Goal: Task Accomplishment & Management: Manage account settings

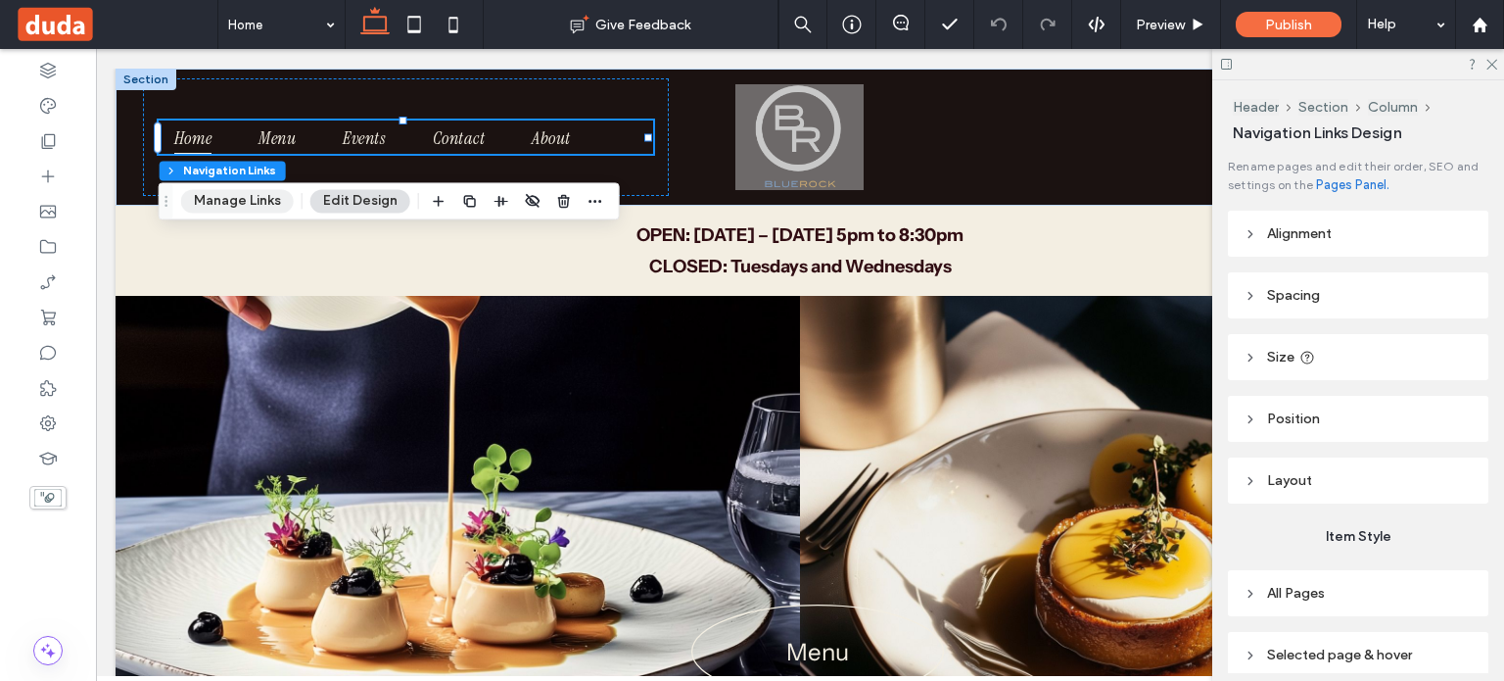
click at [239, 200] on button "Manage Links" at bounding box center [237, 201] width 113 height 24
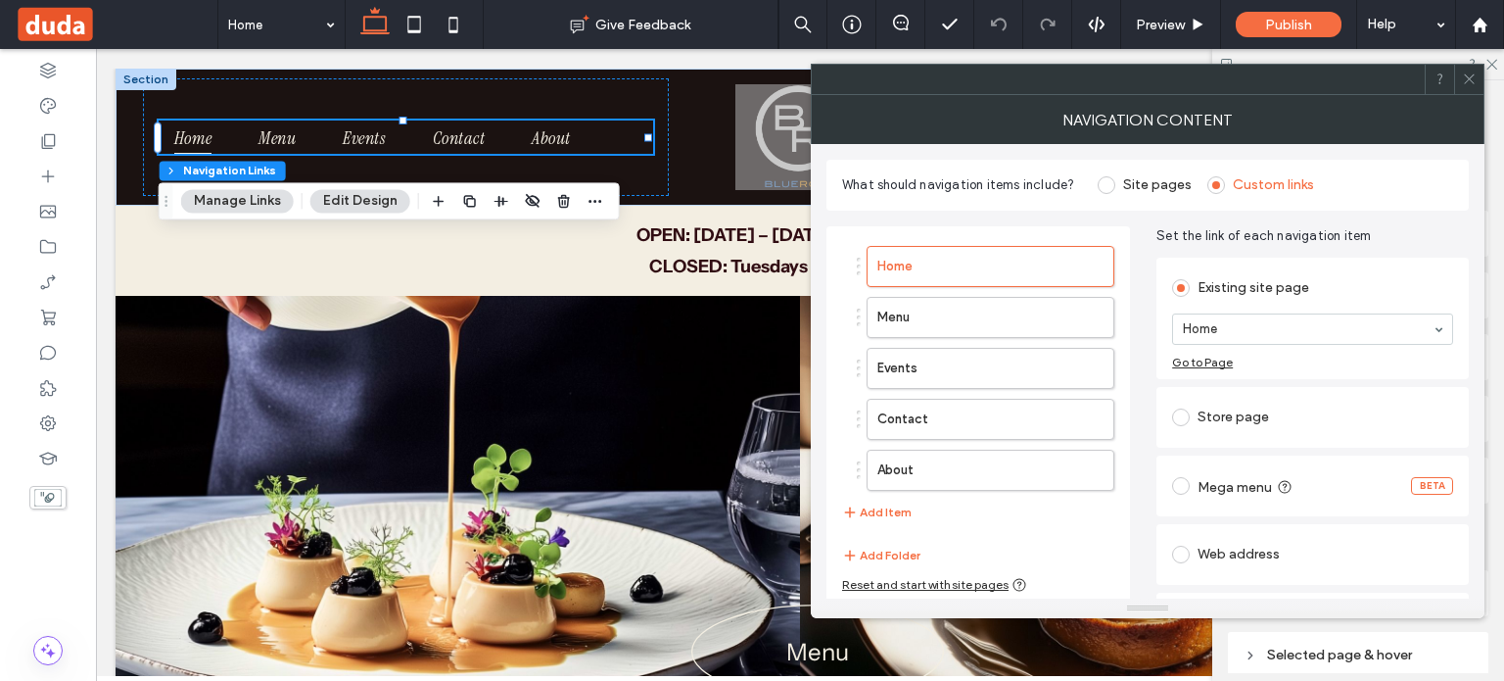
click at [858, 369] on div "Events" at bounding box center [986, 368] width 258 height 41
click at [1093, 368] on use "button" at bounding box center [1088, 367] width 12 height 13
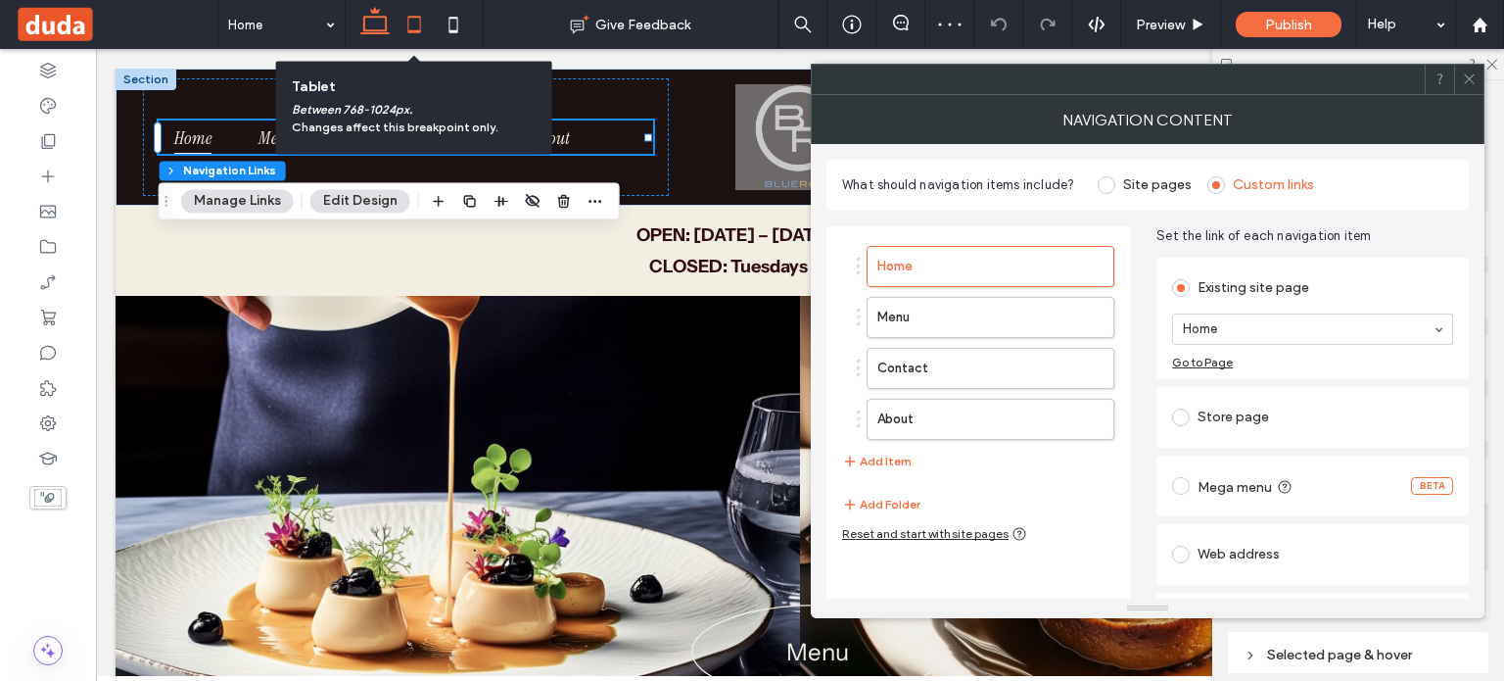
click at [400, 15] on icon at bounding box center [414, 24] width 39 height 39
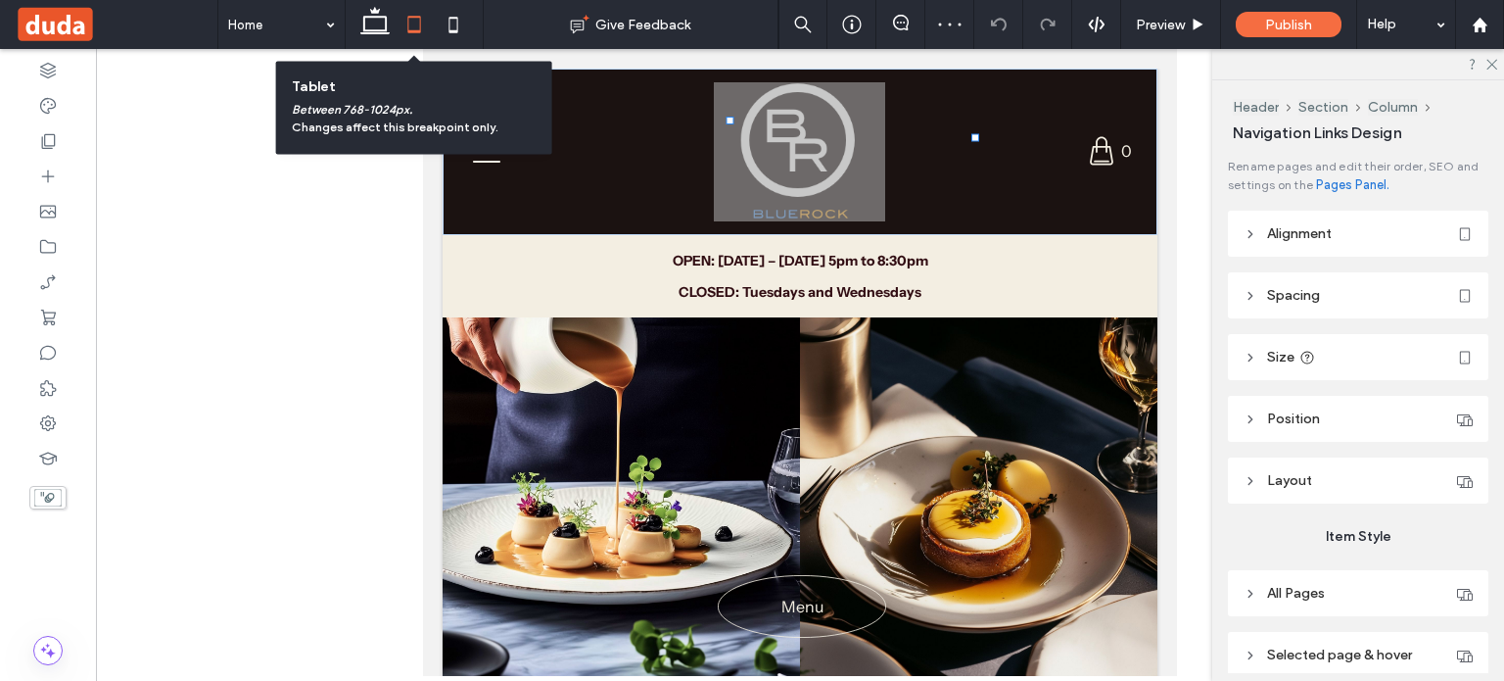
type input "*"
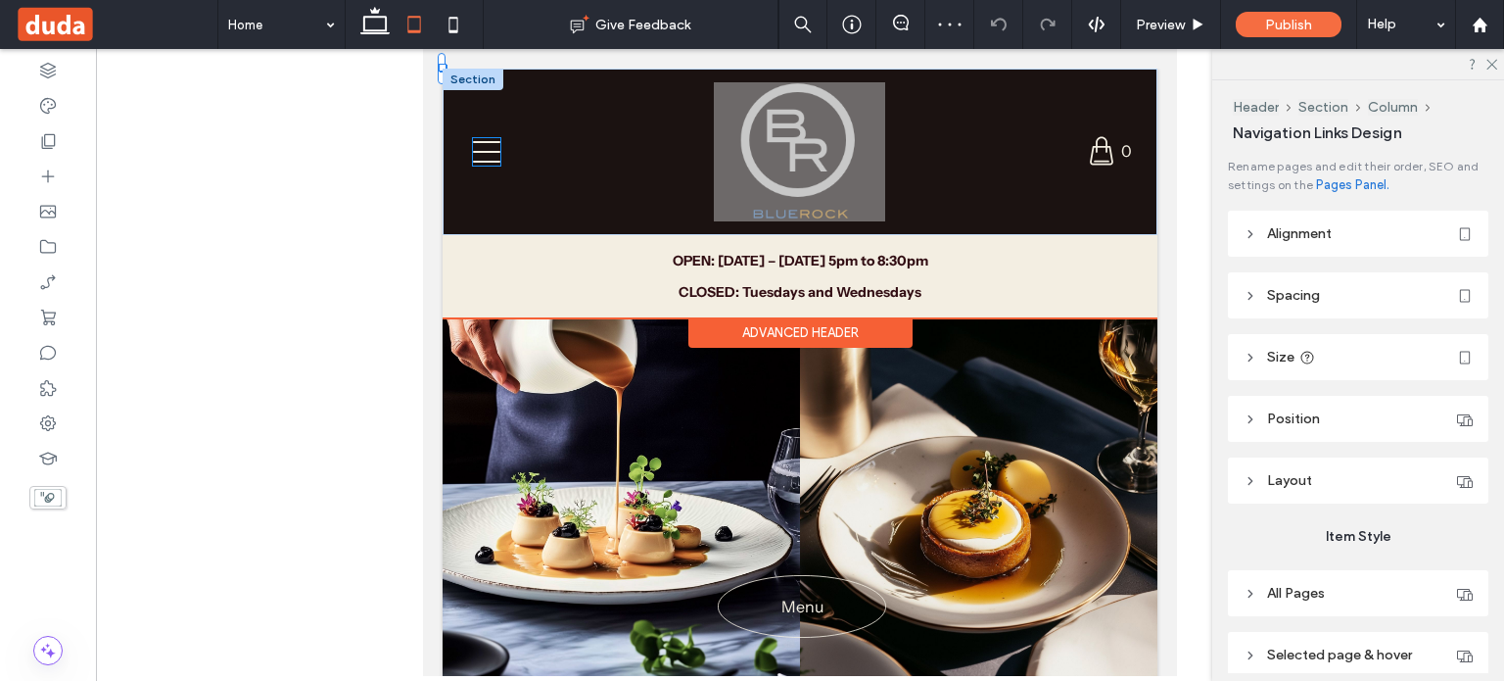
click at [486, 153] on icon at bounding box center [486, 151] width 27 height 27
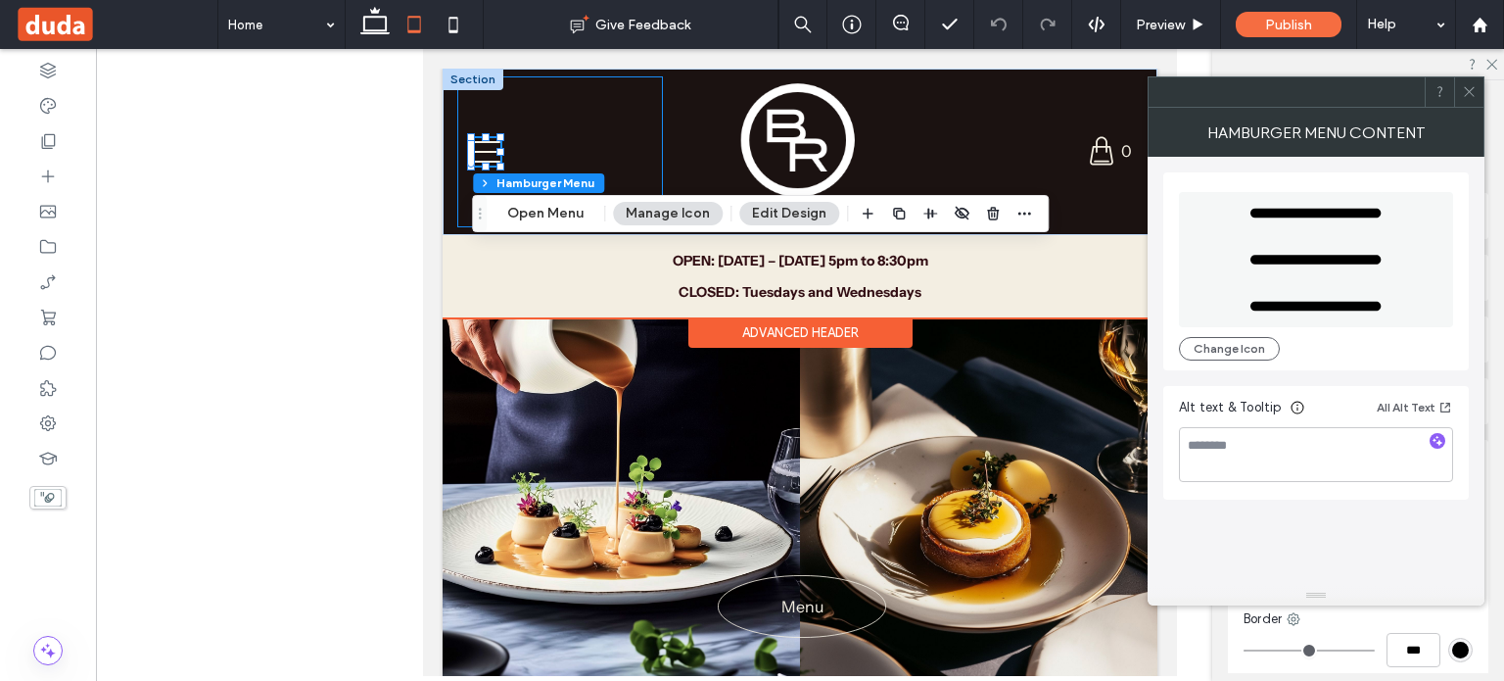
click at [529, 149] on div at bounding box center [560, 151] width 206 height 151
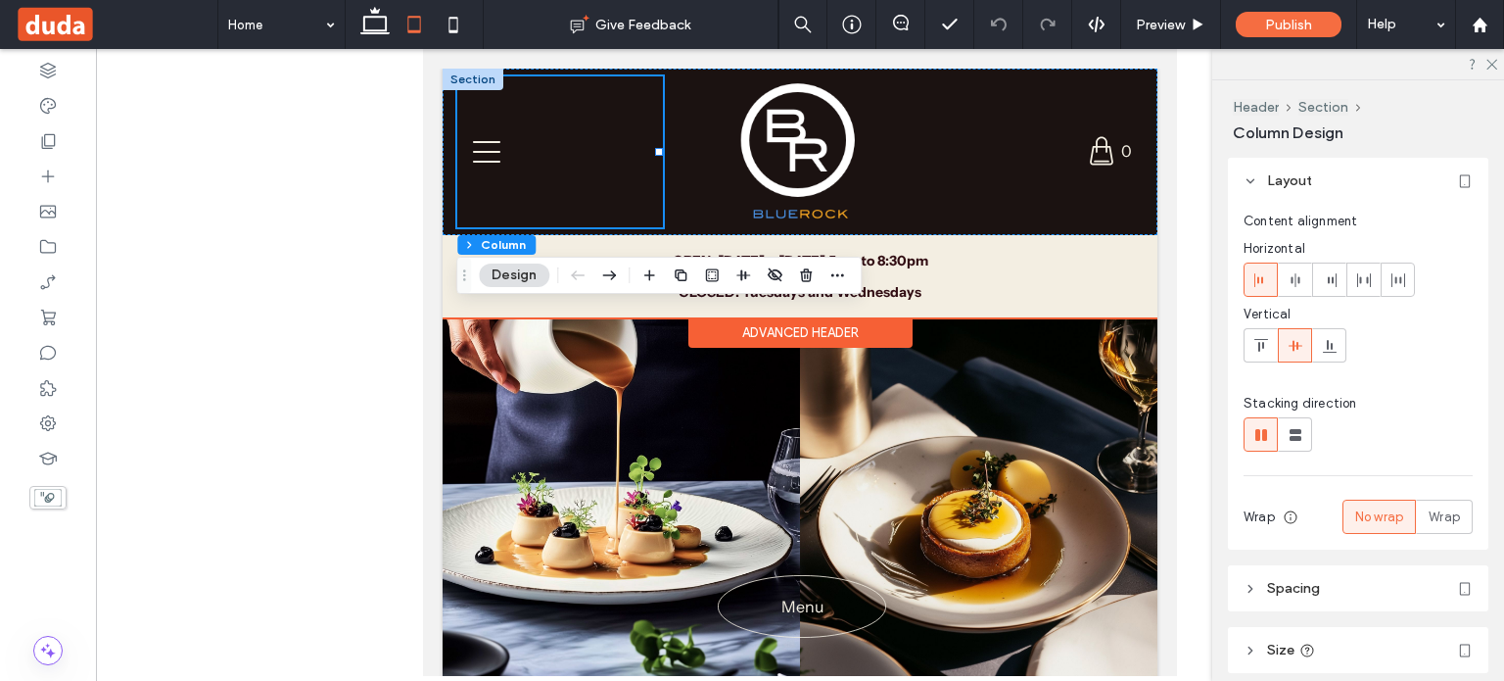
click at [529, 149] on div at bounding box center [560, 151] width 206 height 151
click at [496, 131] on div at bounding box center [560, 151] width 206 height 151
click at [494, 152] on icon at bounding box center [486, 152] width 27 height 22
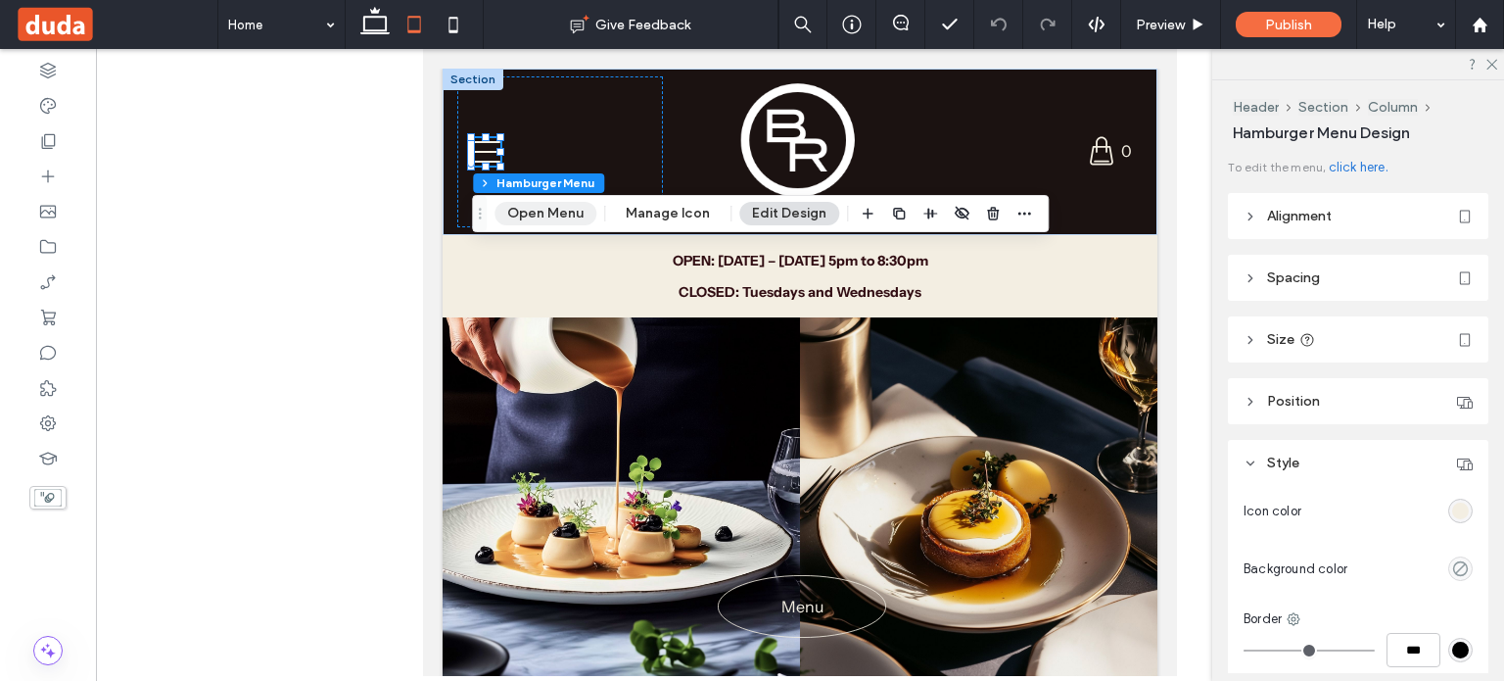
click at [560, 222] on button "Open Menu" at bounding box center [546, 214] width 102 height 24
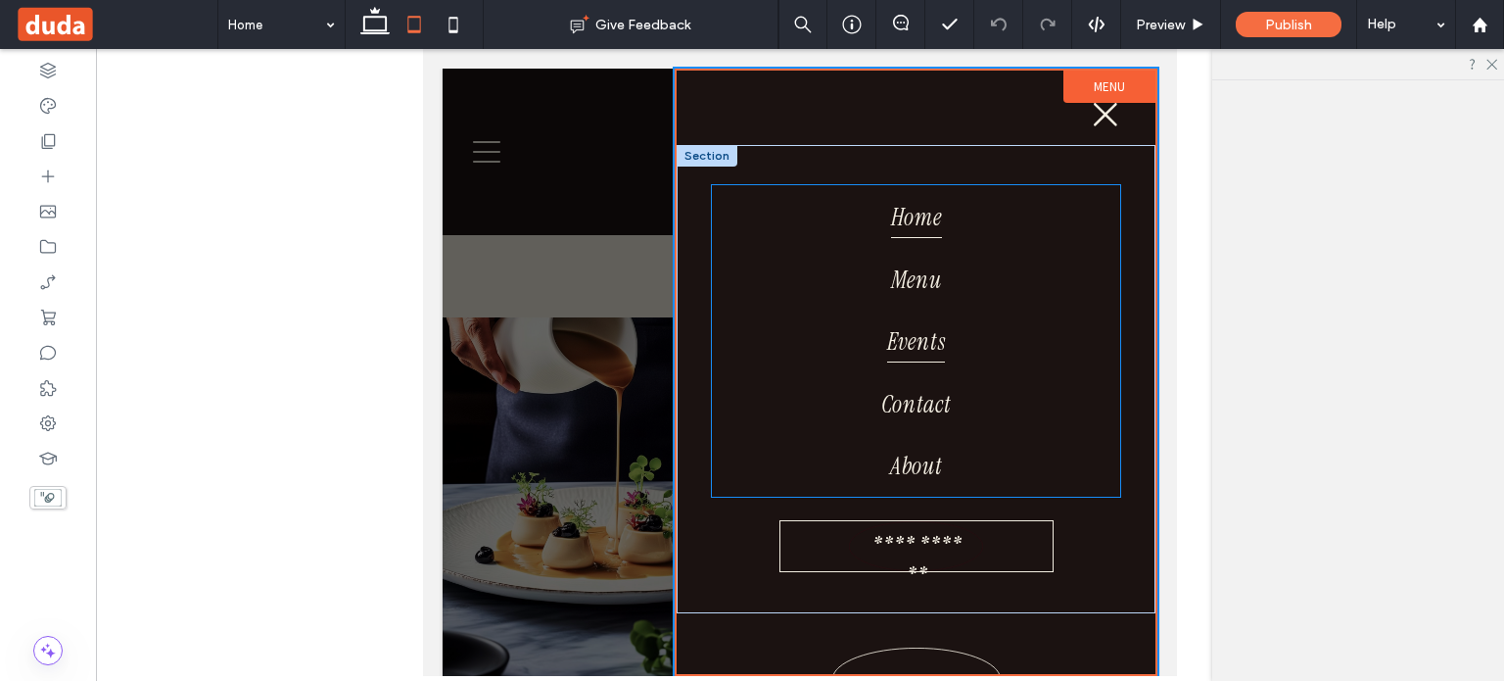
click at [904, 349] on span "Events" at bounding box center [916, 340] width 58 height 43
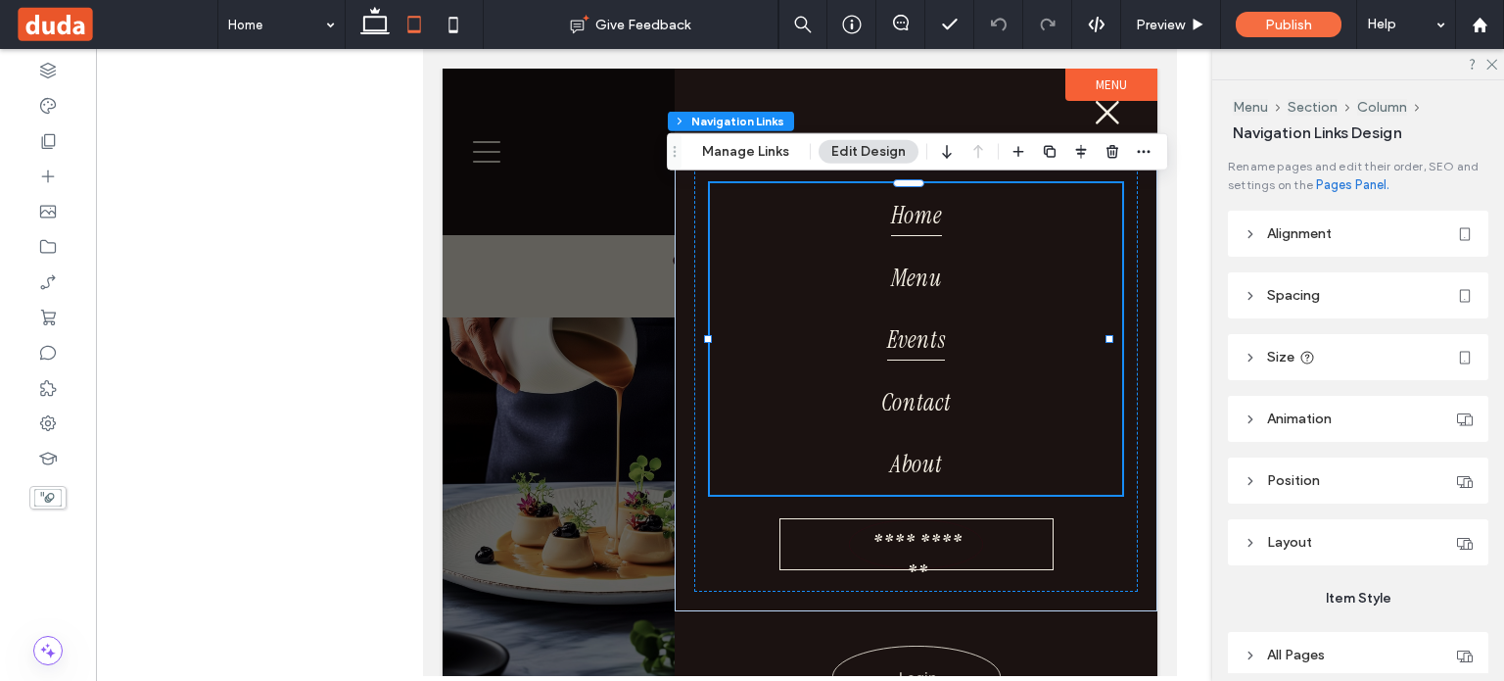
type input "***"
type input "****"
click at [904, 349] on span "Events" at bounding box center [916, 338] width 58 height 43
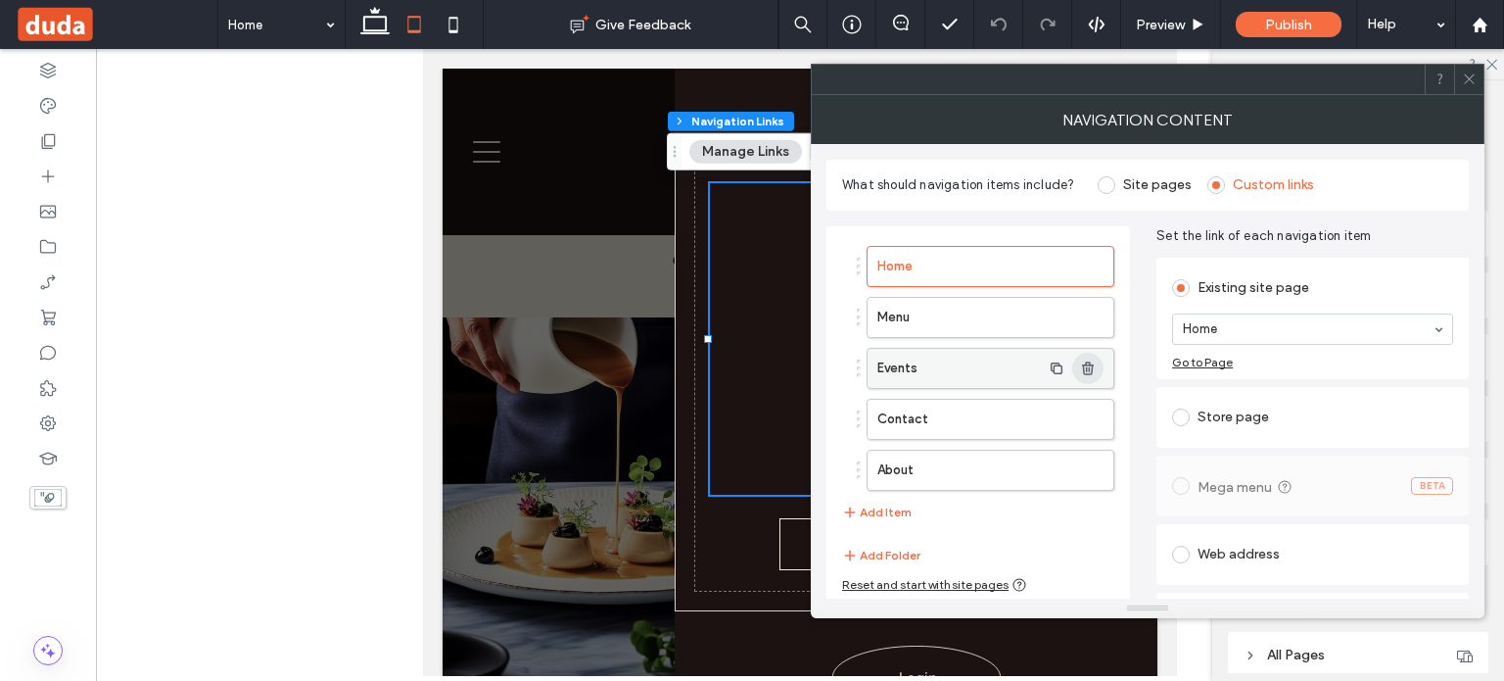
click at [1085, 365] on icon "button" at bounding box center [1088, 368] width 16 height 16
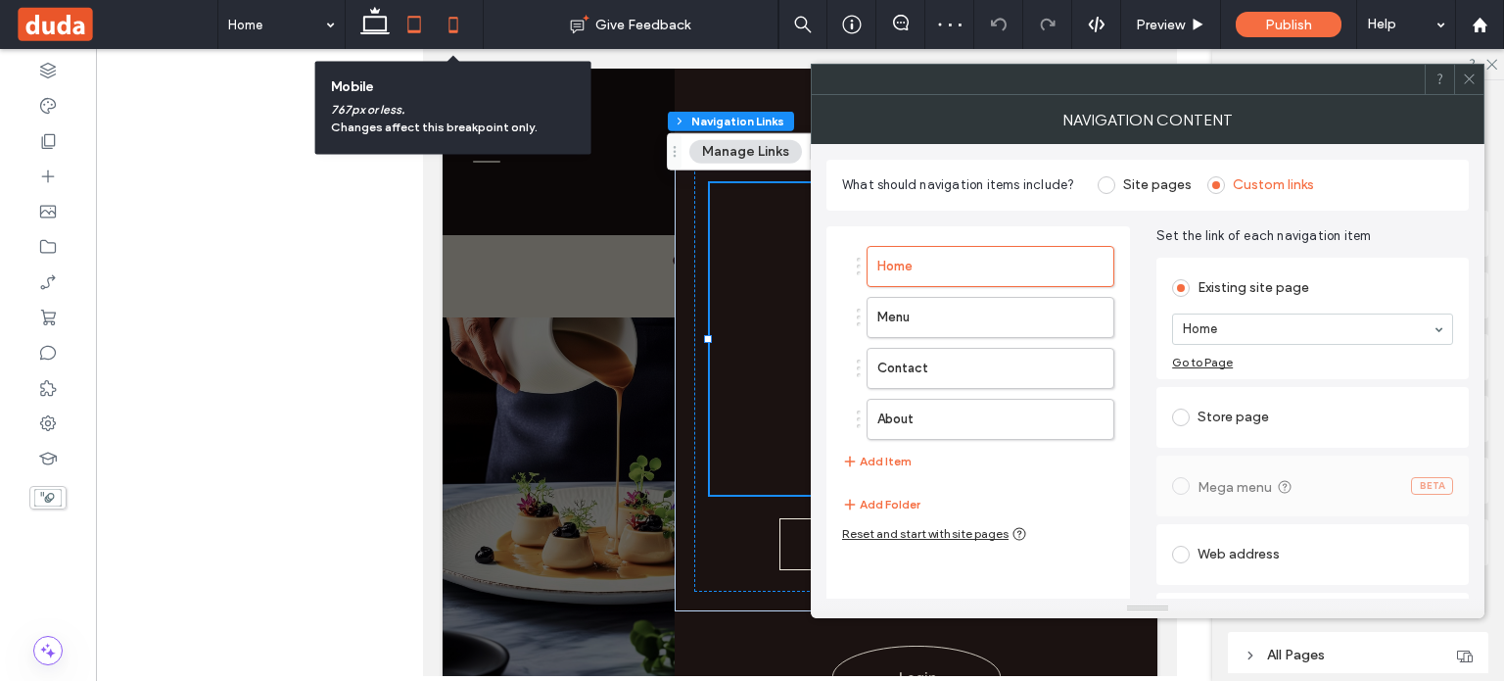
click at [456, 21] on use at bounding box center [453, 25] width 9 height 16
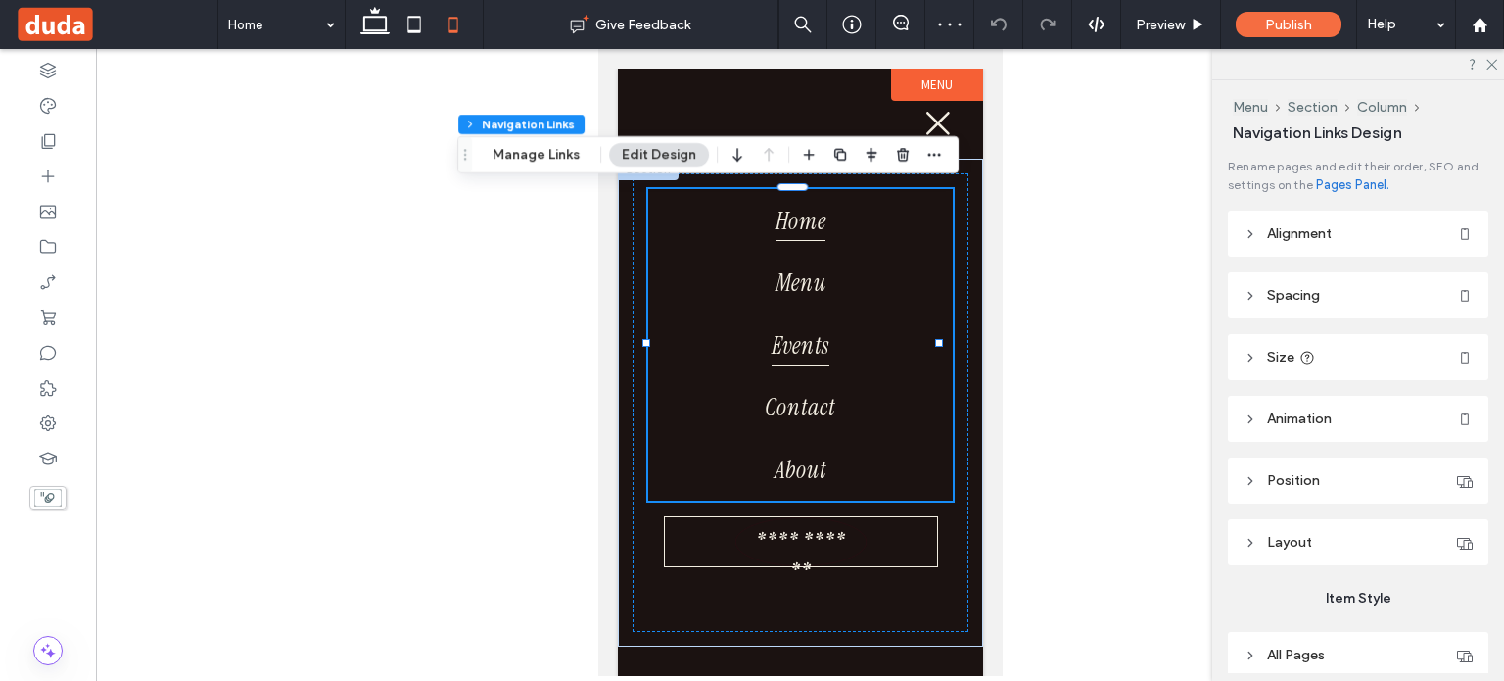
click at [771, 340] on span "Events" at bounding box center [800, 344] width 58 height 43
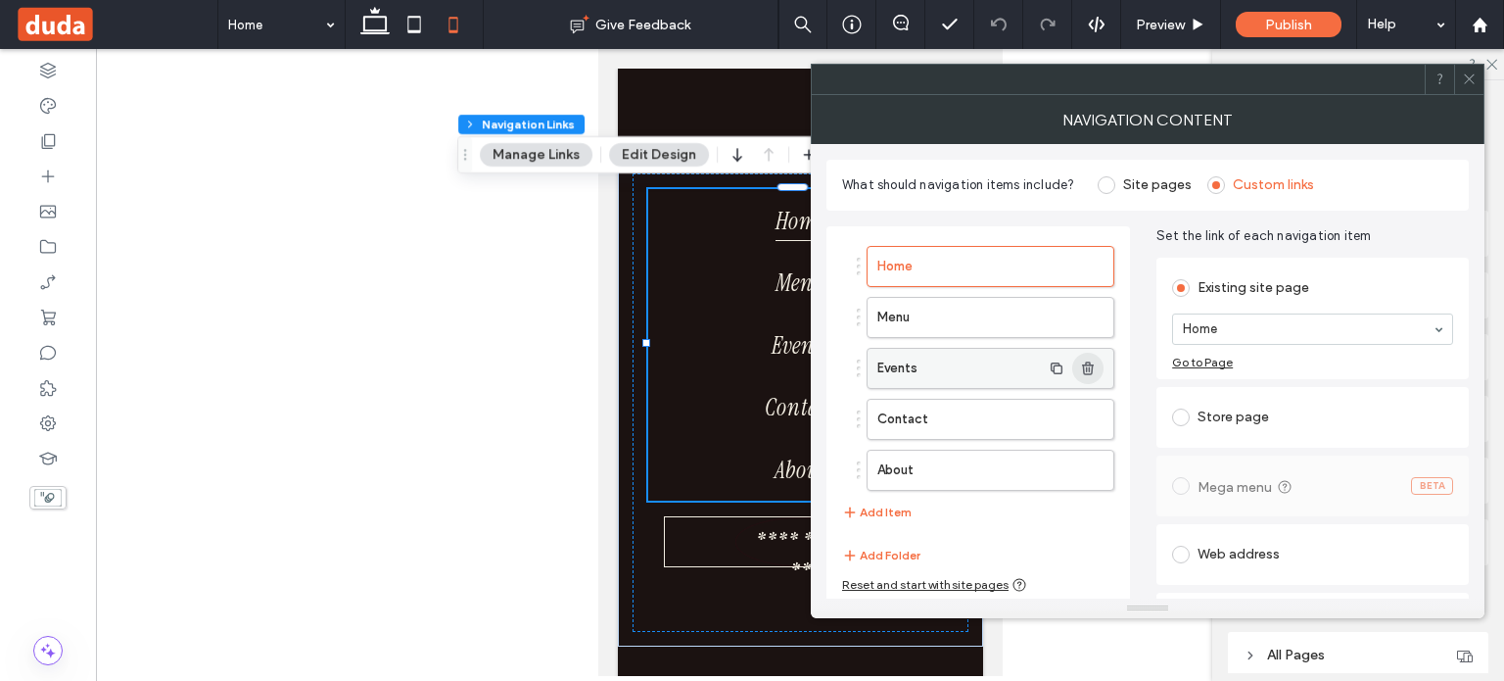
click at [1089, 371] on use "button" at bounding box center [1088, 367] width 12 height 13
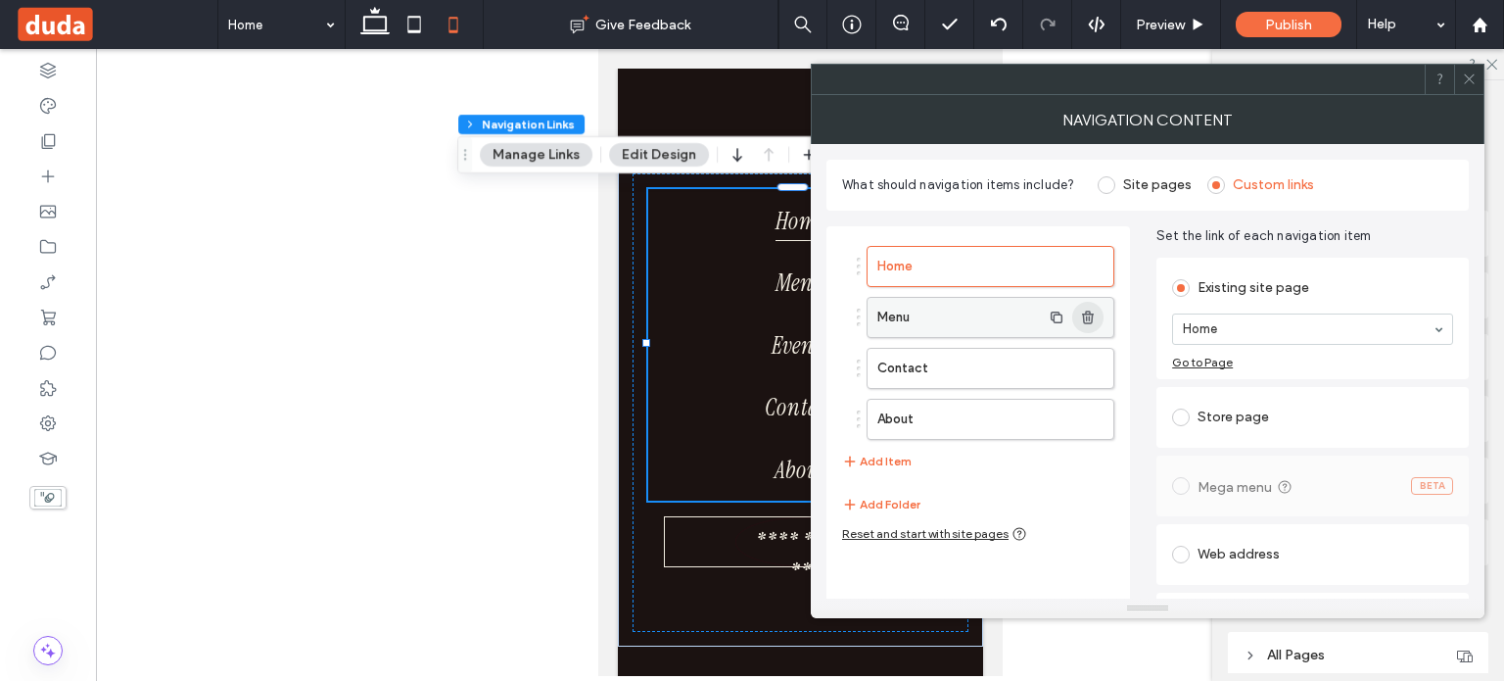
click at [1090, 318] on icon "button" at bounding box center [1088, 317] width 16 height 16
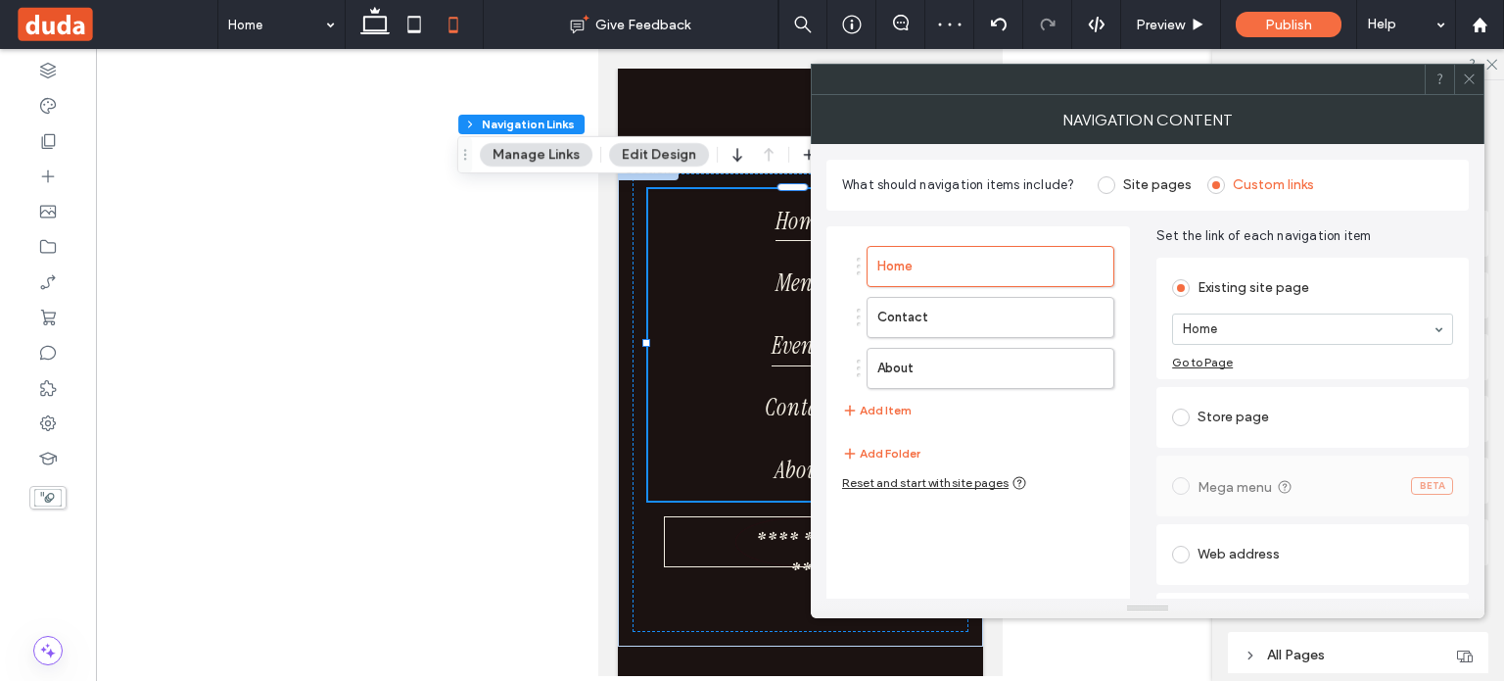
click at [694, 348] on link "Events" at bounding box center [799, 344] width 305 height 63
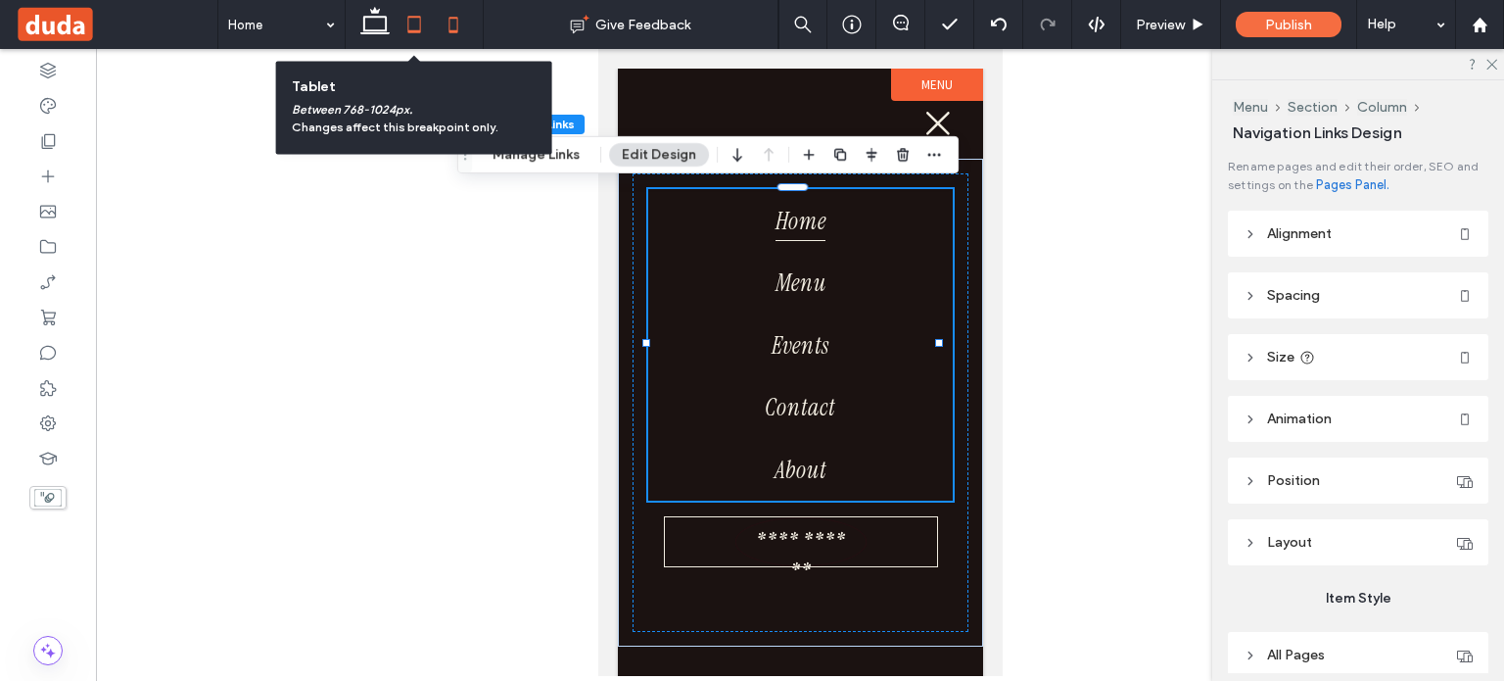
click at [415, 31] on use at bounding box center [413, 24] width 13 height 17
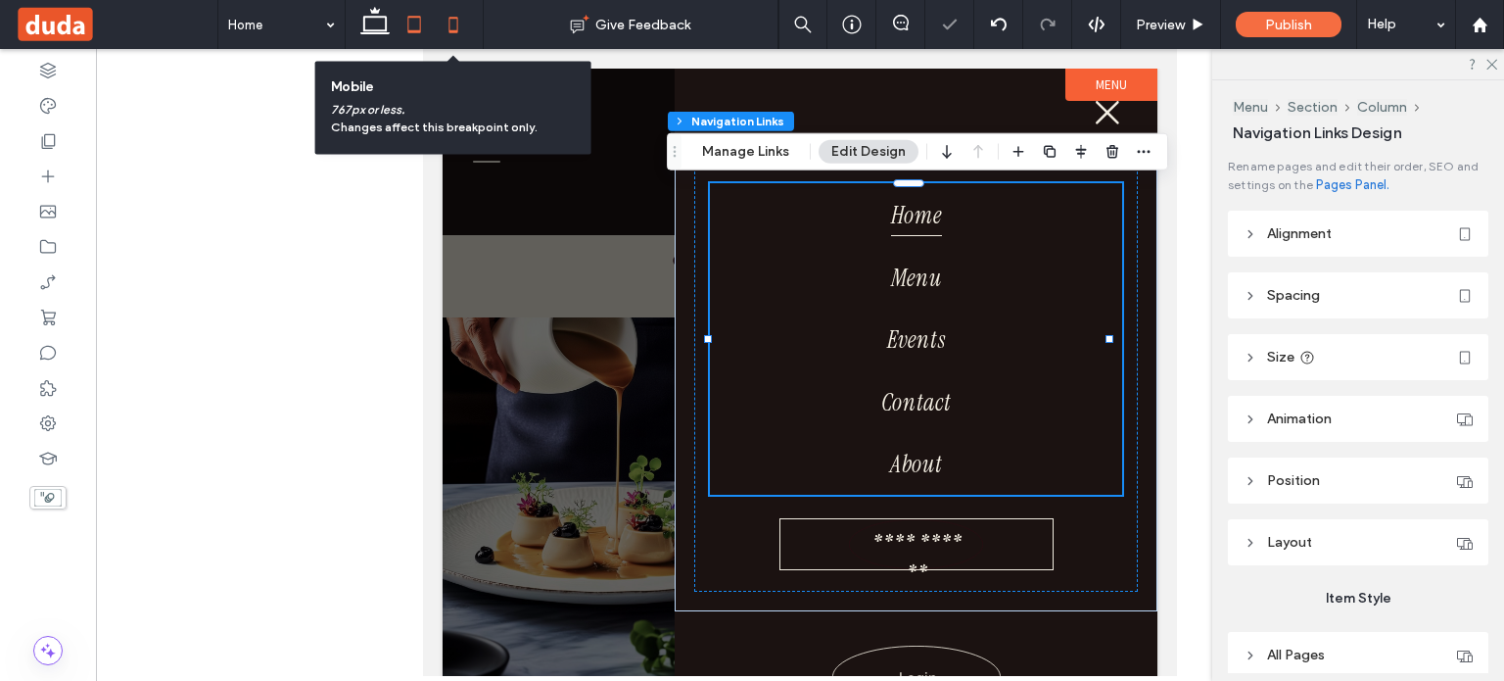
click at [452, 29] on icon at bounding box center [453, 24] width 39 height 39
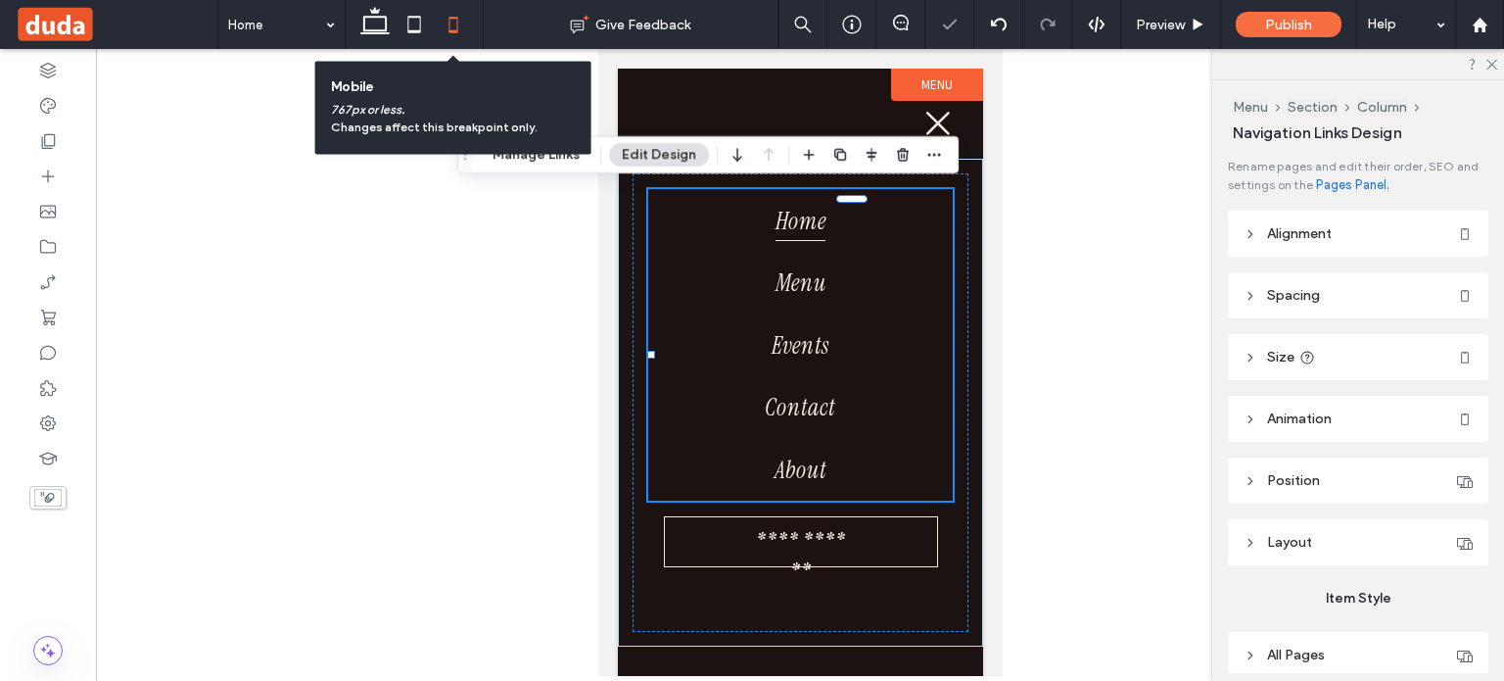
type input "*"
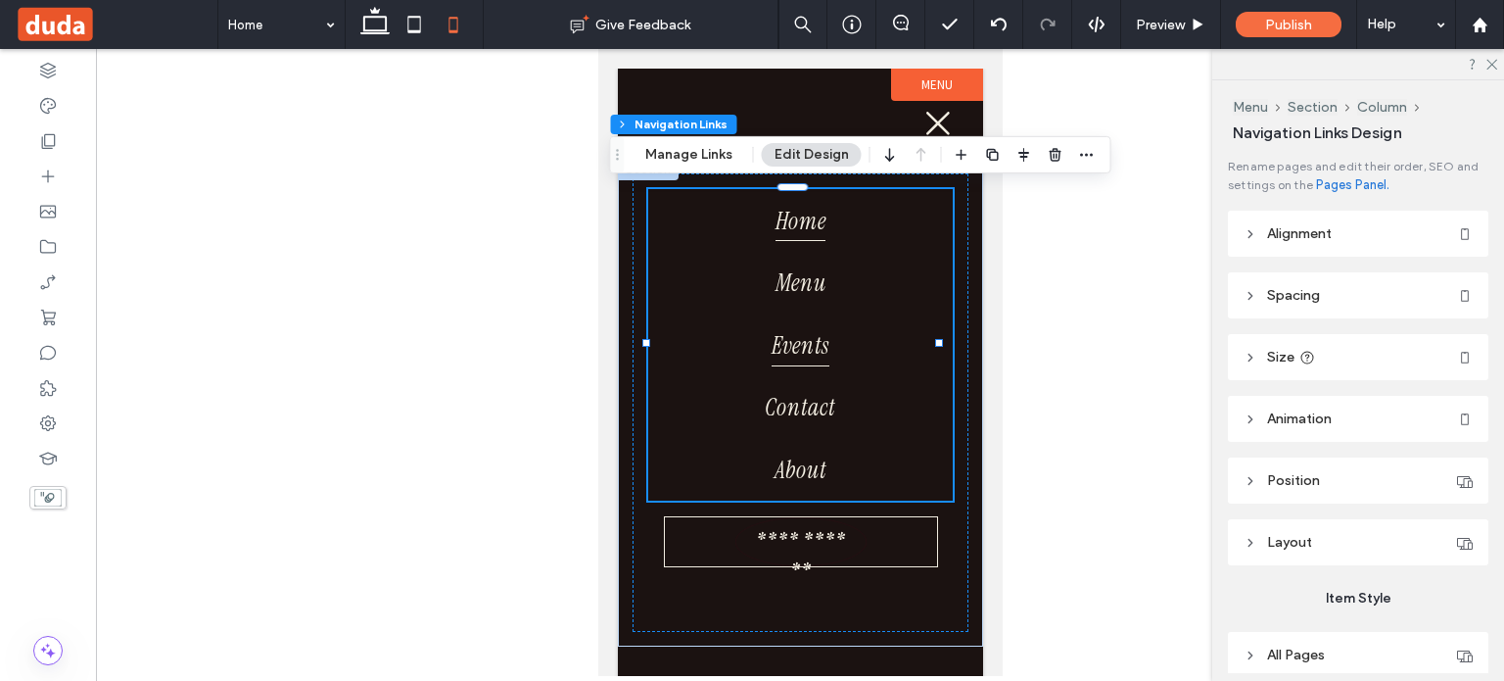
click at [718, 320] on link "Events" at bounding box center [799, 344] width 305 height 63
click at [693, 159] on button "Manage Links" at bounding box center [689, 155] width 113 height 24
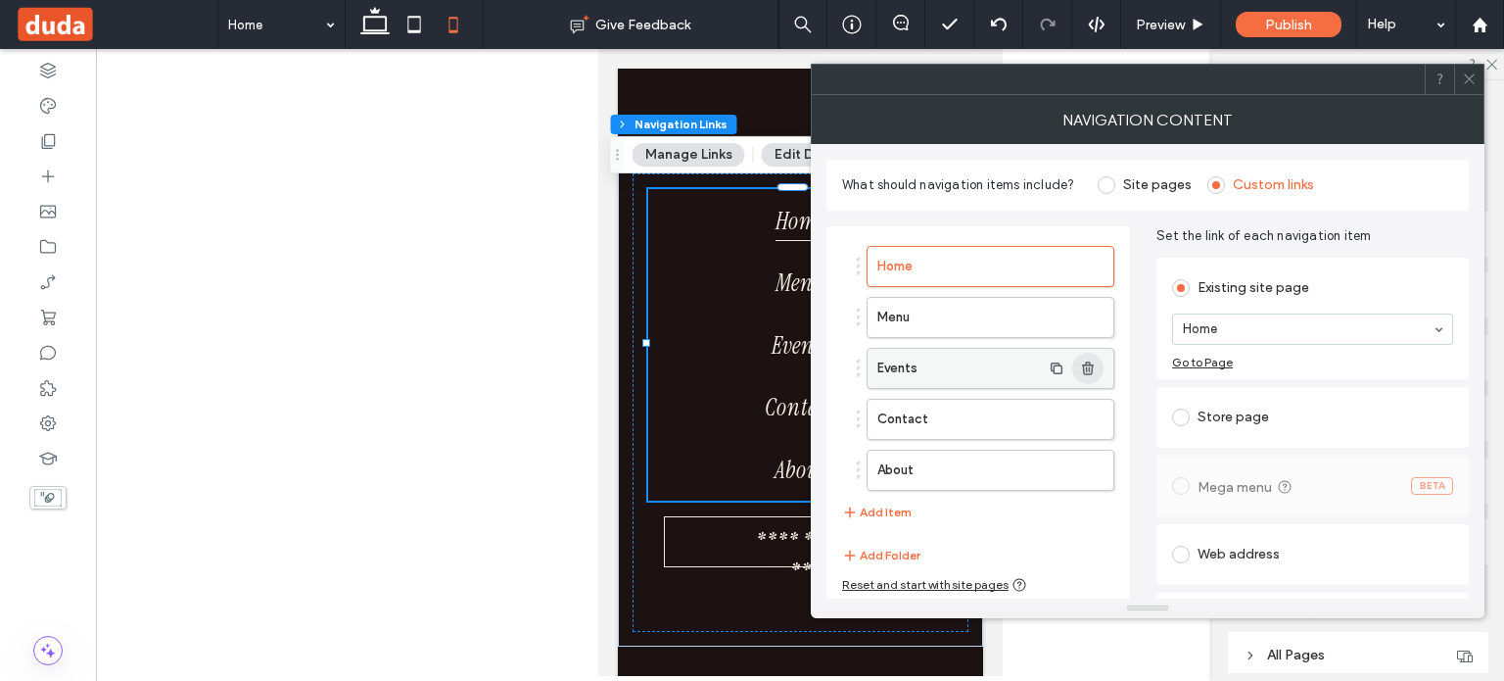
click at [1093, 363] on use "button" at bounding box center [1088, 367] width 12 height 13
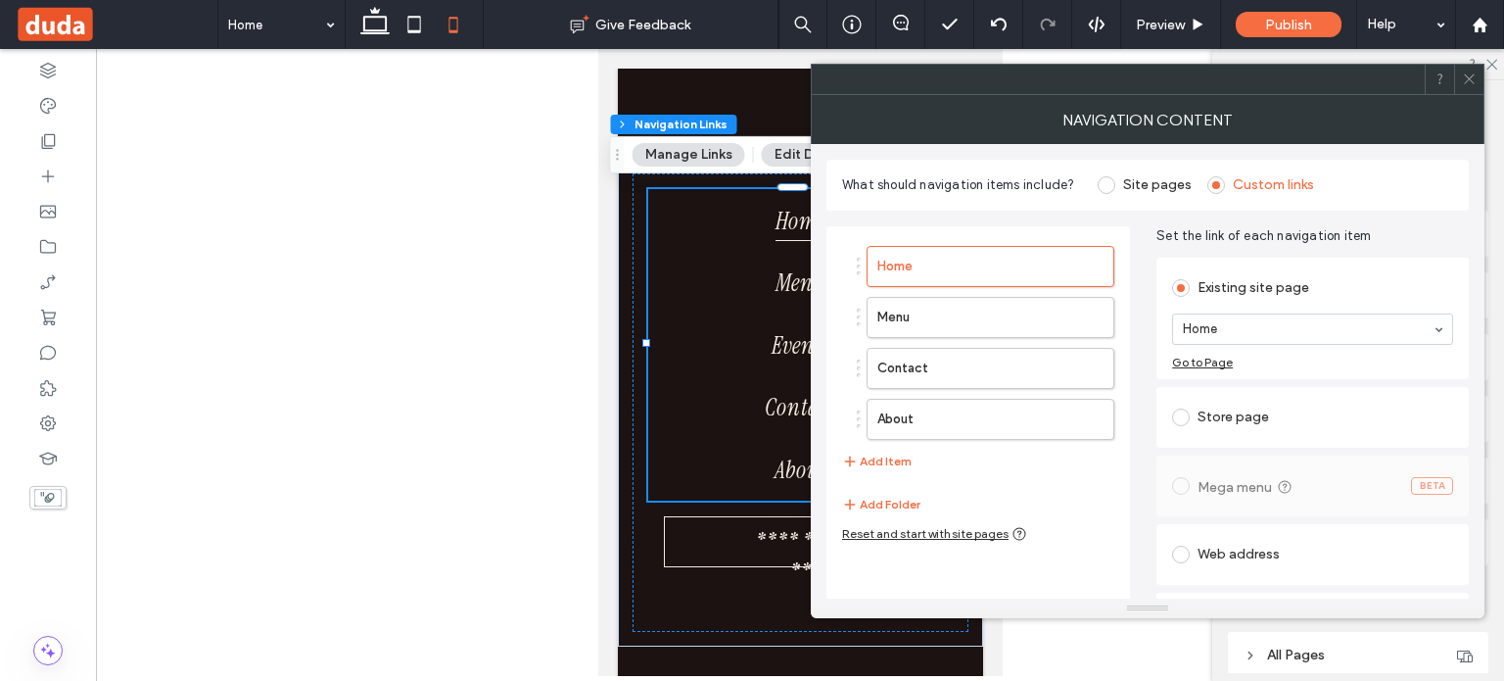
click at [1470, 88] on span at bounding box center [1469, 79] width 15 height 29
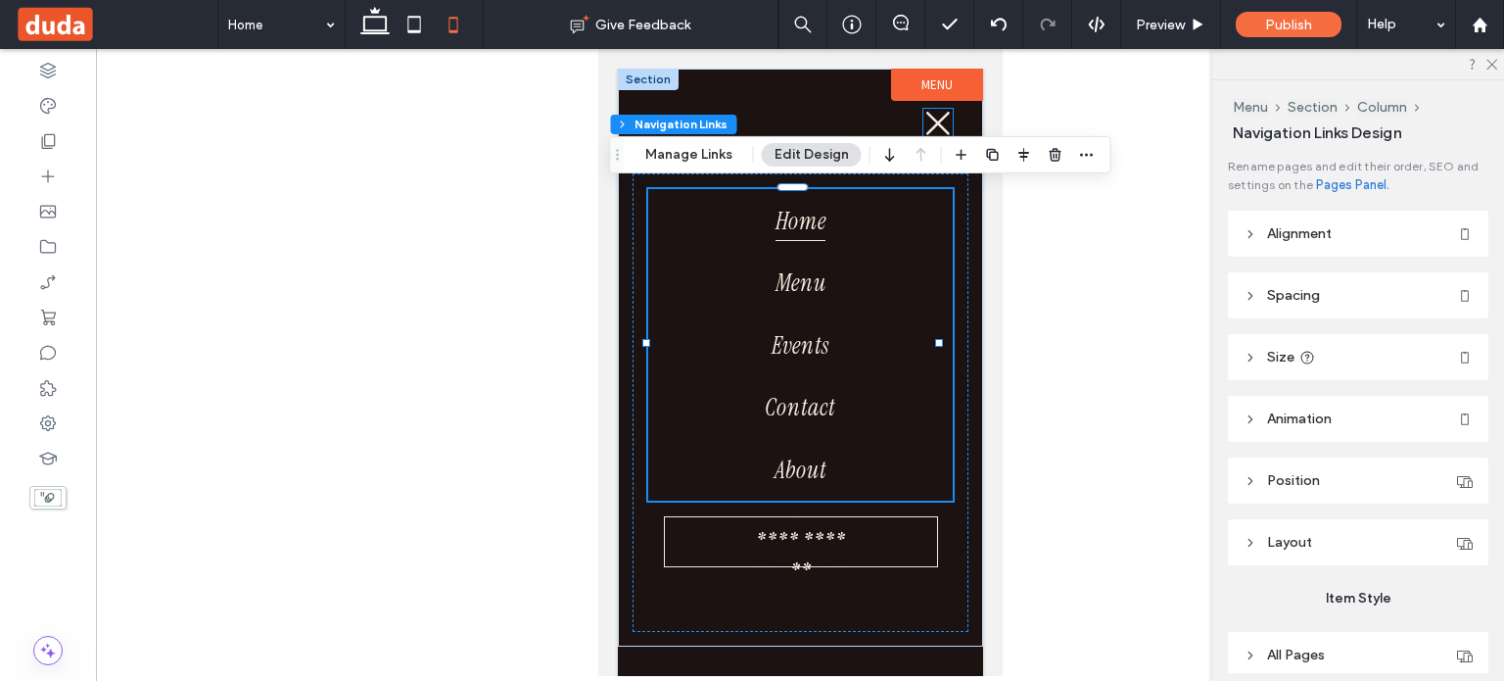
click at [925, 118] on icon at bounding box center [937, 124] width 24 height 24
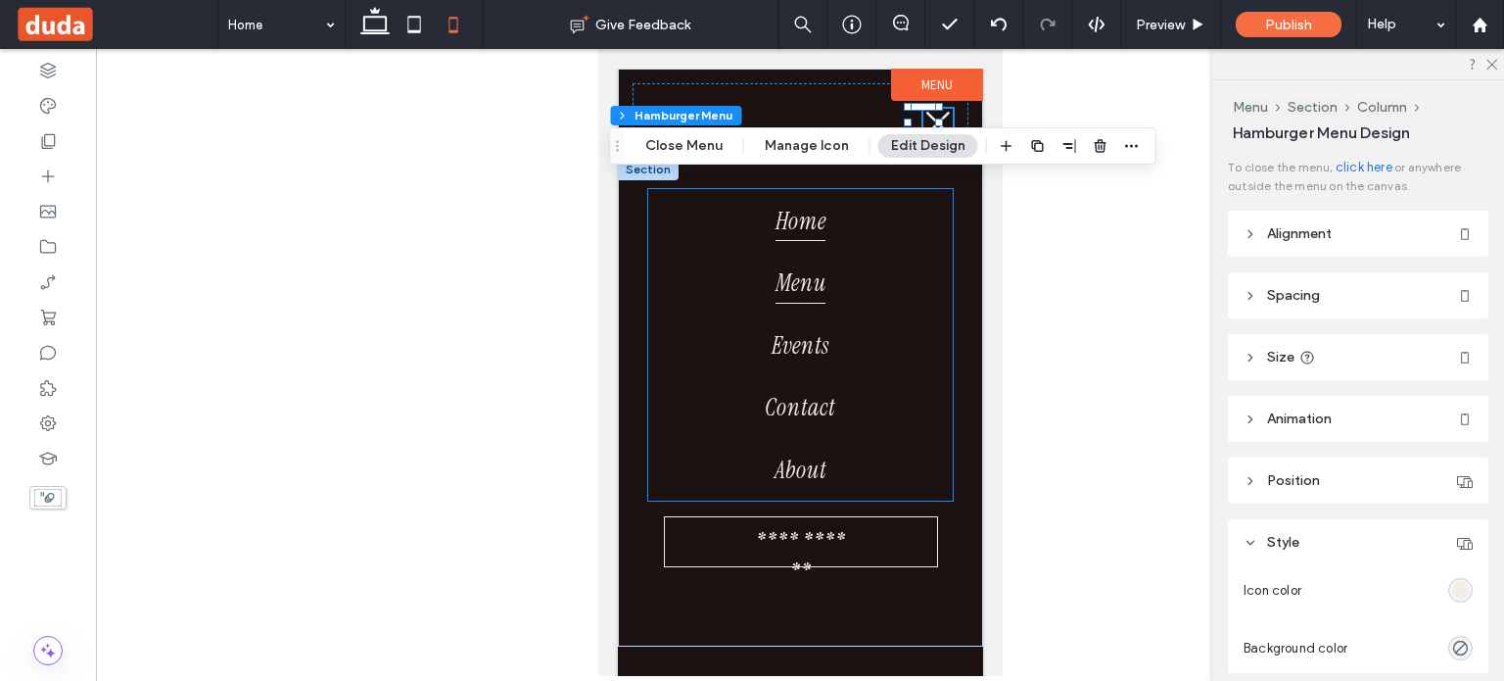
click at [863, 290] on link "Menu" at bounding box center [799, 282] width 305 height 63
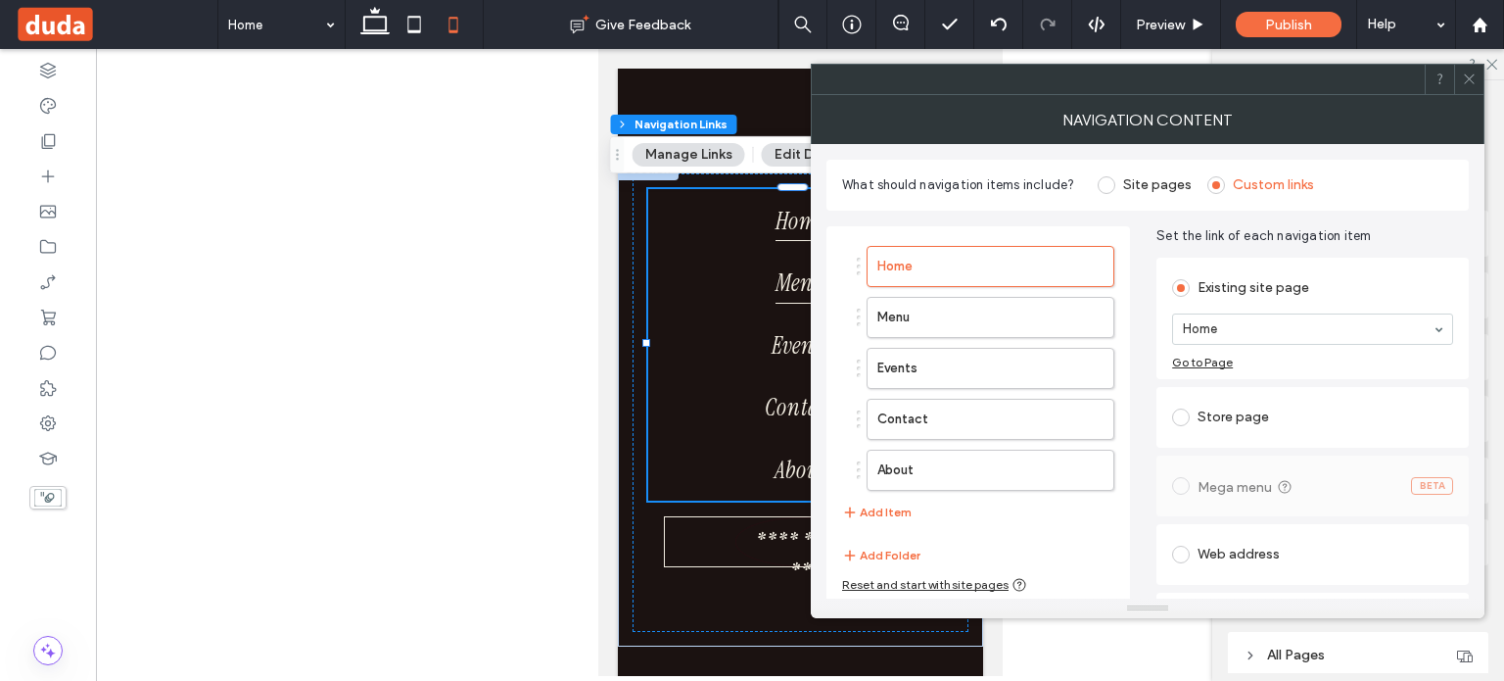
type input "***"
type input "****"
click at [1085, 372] on use "button" at bounding box center [1088, 367] width 12 height 13
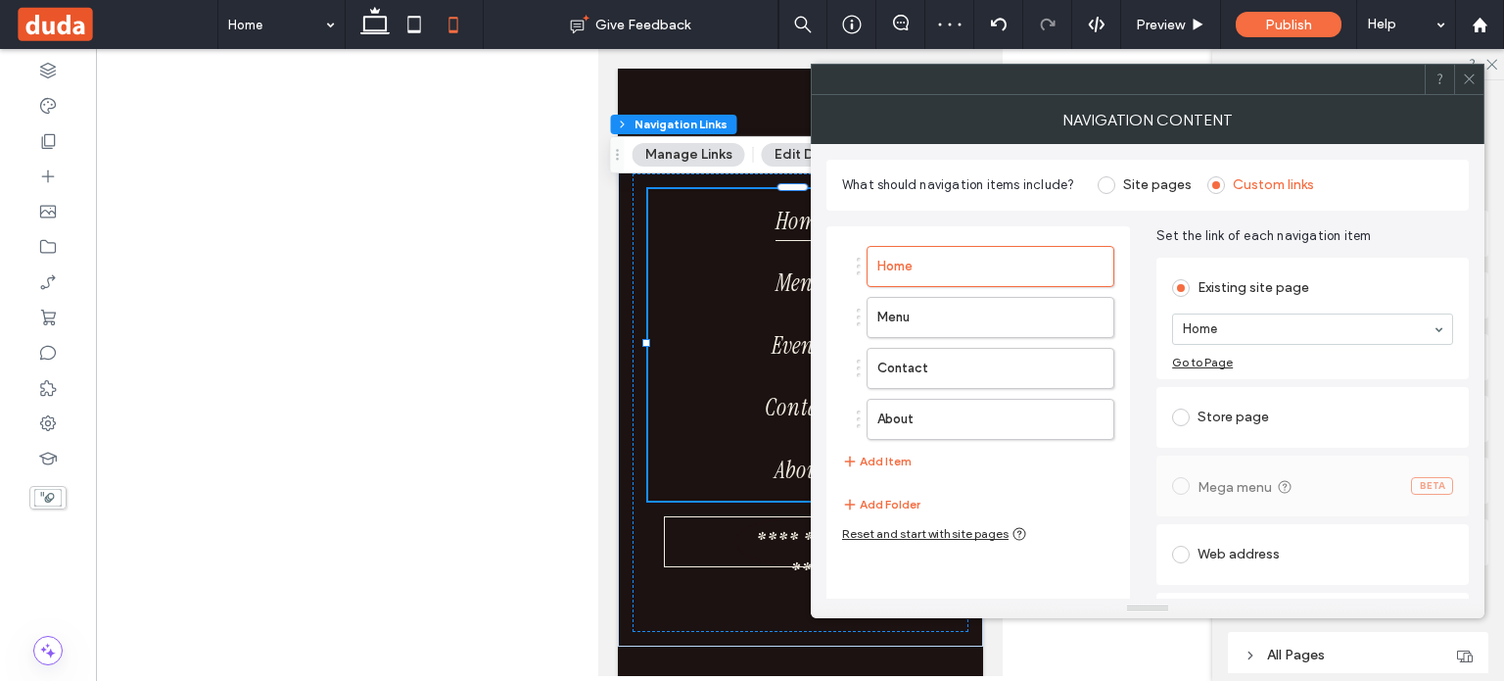
click at [1077, 515] on div "Home Menu Contact About Add Item Add Folder Reset and start with site pages" at bounding box center [978, 439] width 304 height 427
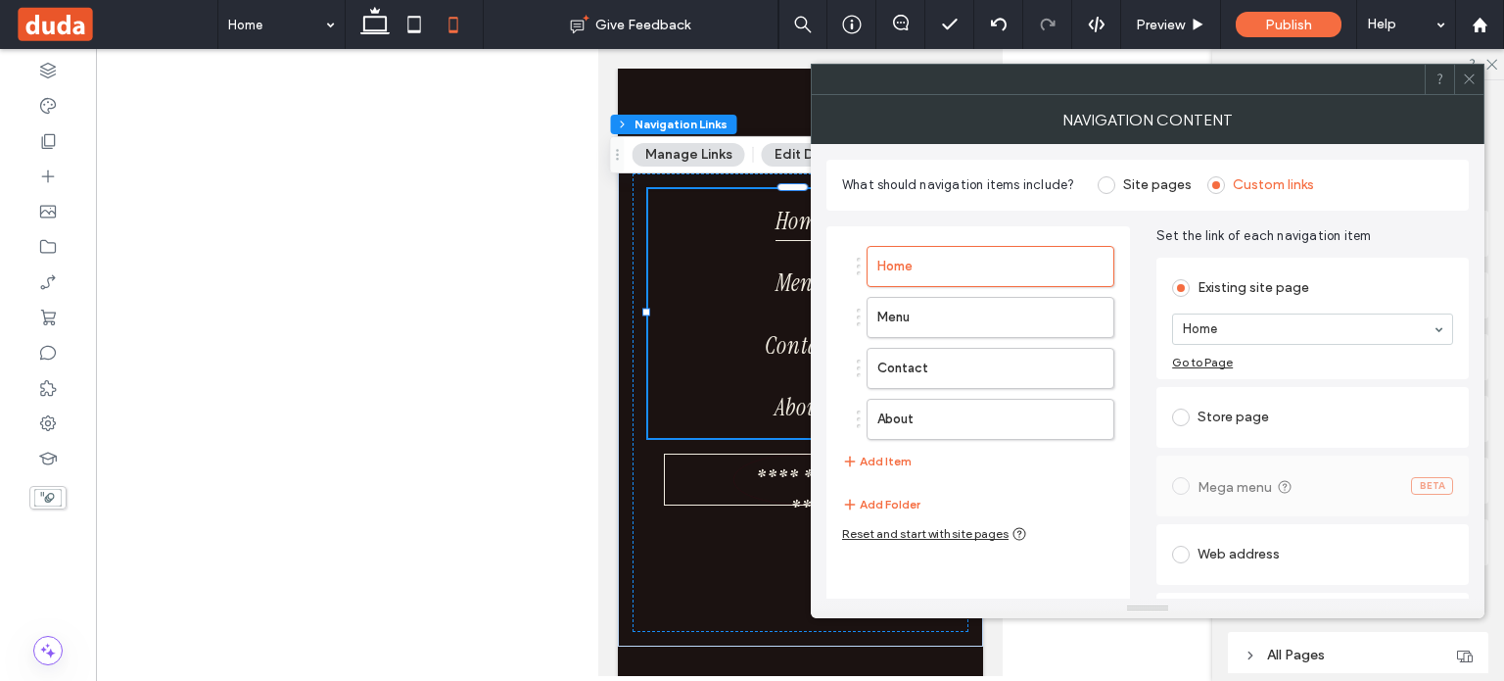
click at [1470, 74] on icon at bounding box center [1469, 78] width 15 height 15
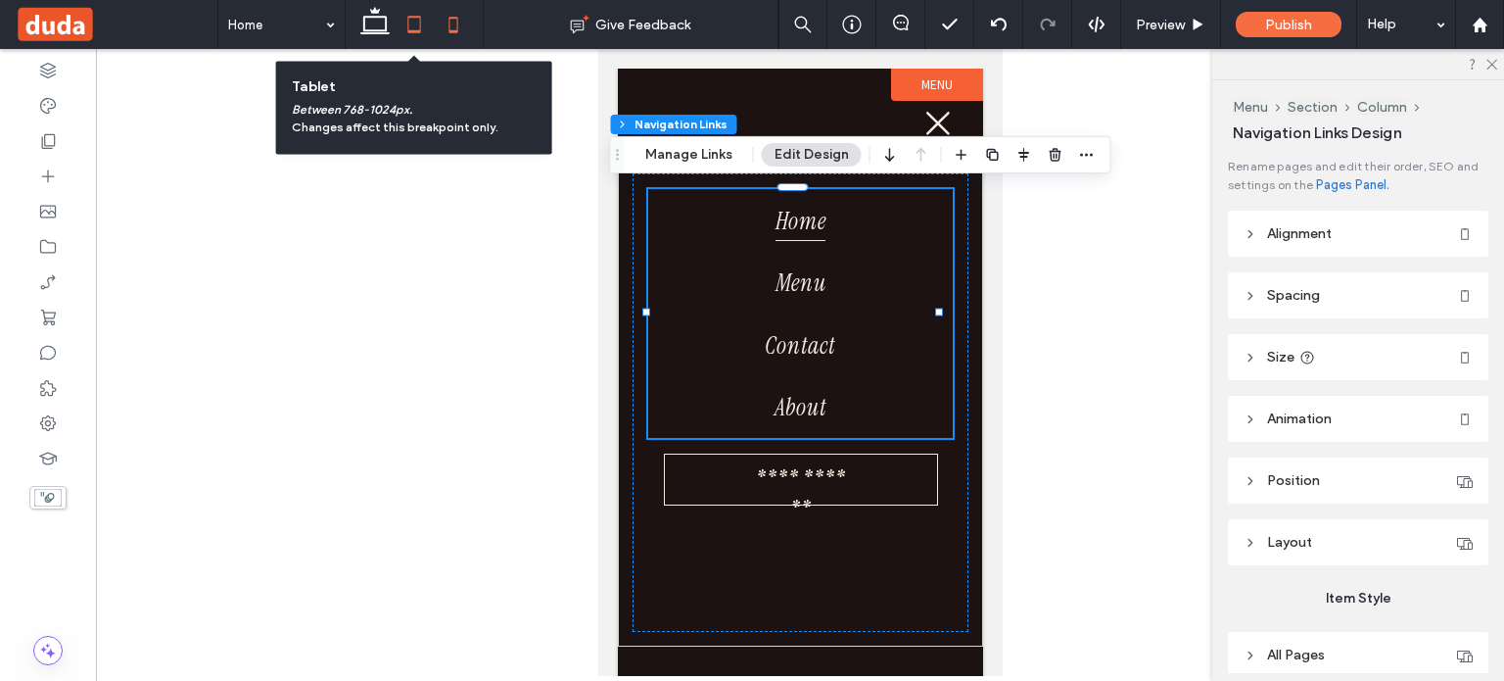
click at [415, 21] on icon at bounding box center [414, 24] width 39 height 39
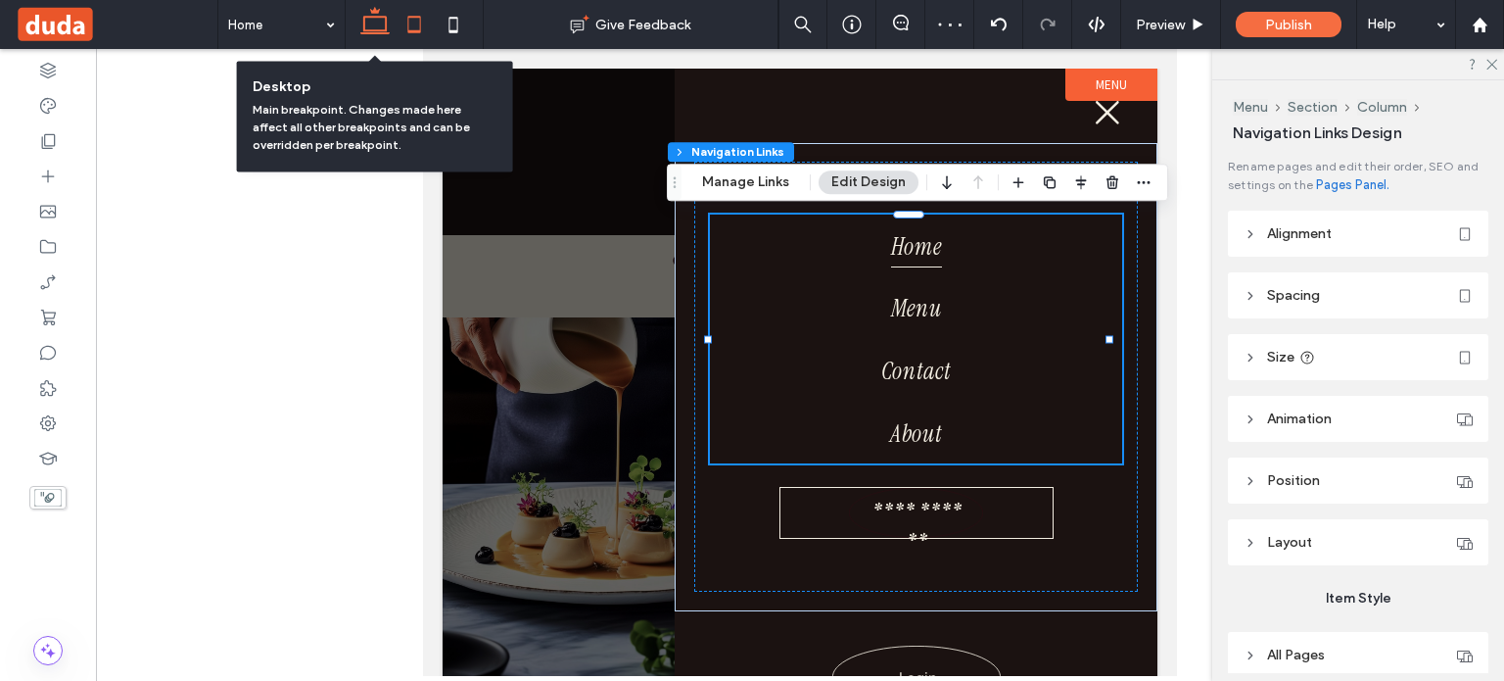
click at [377, 26] on icon at bounding box center [374, 24] width 39 height 39
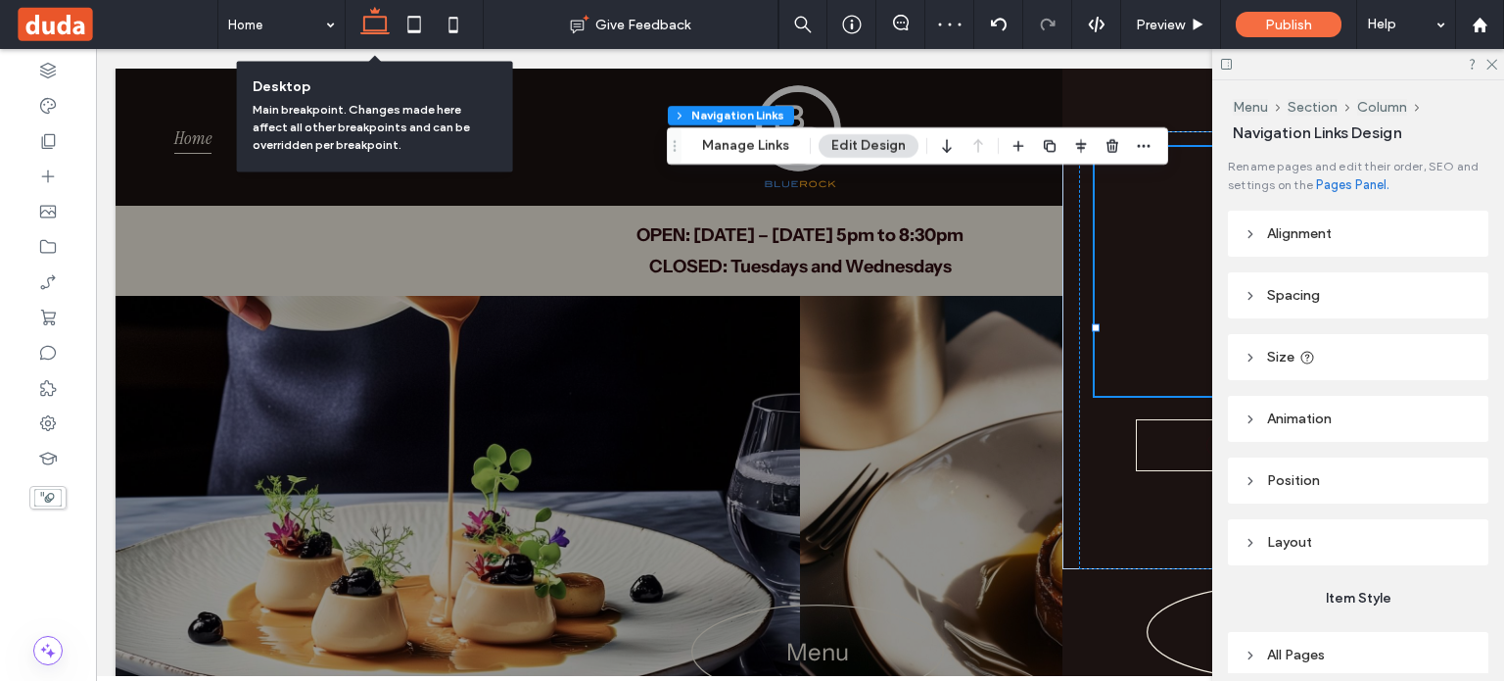
type input "*"
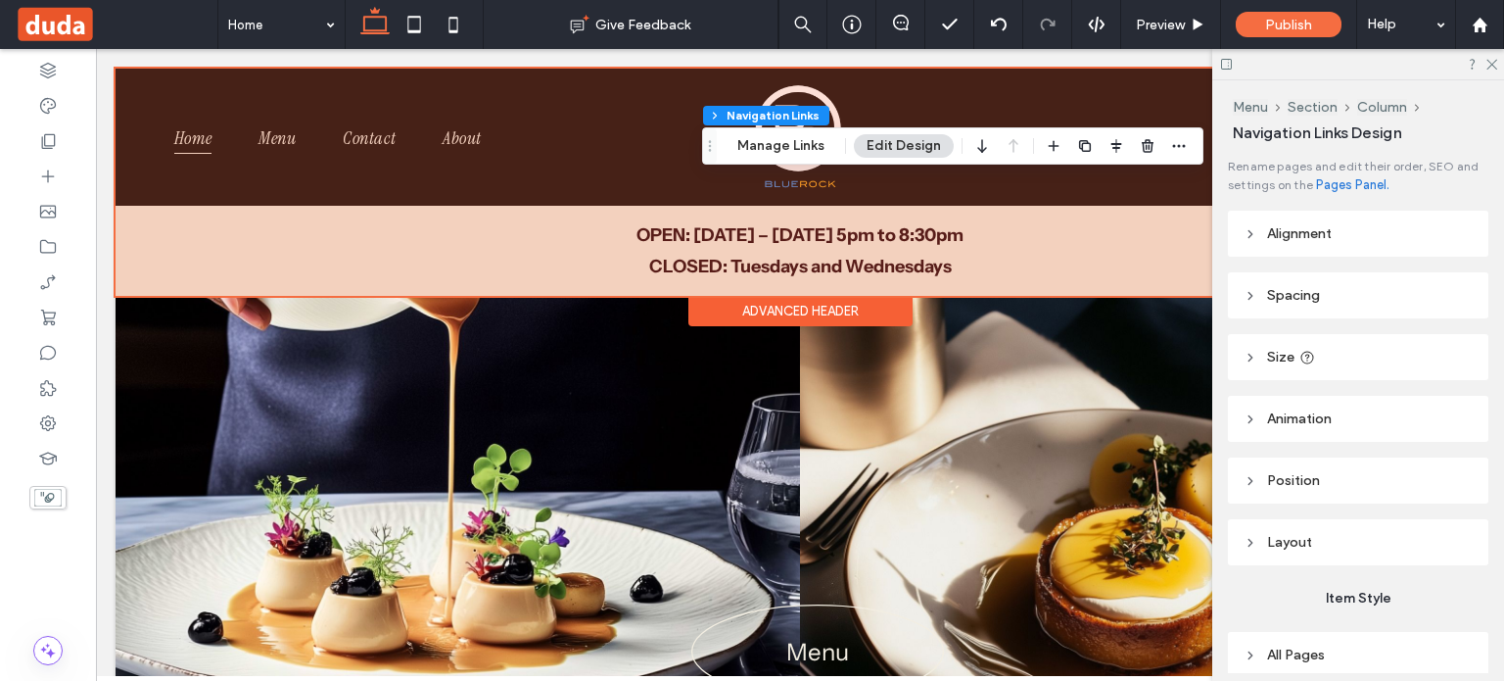
click at [285, 143] on div at bounding box center [800, 182] width 1369 height 227
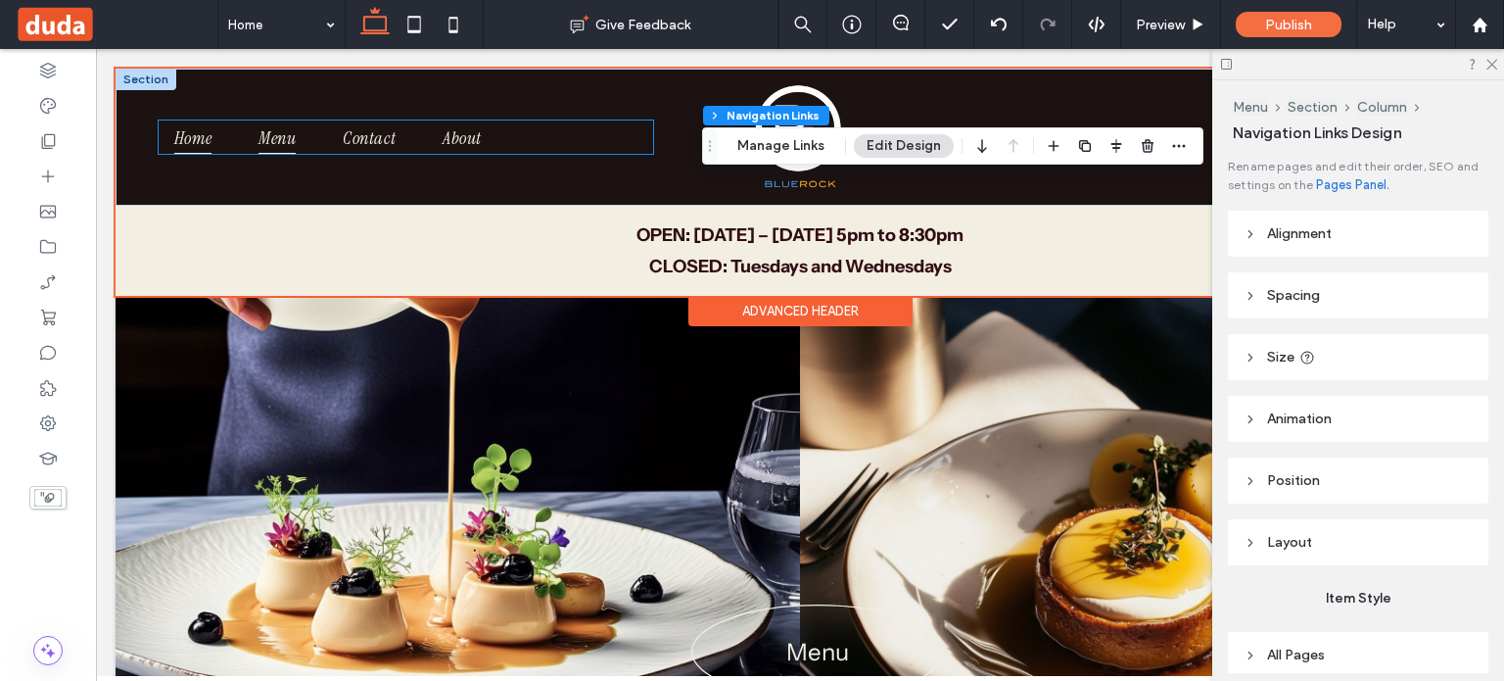
click at [285, 143] on link "Menu" at bounding box center [285, 136] width 84 height 33
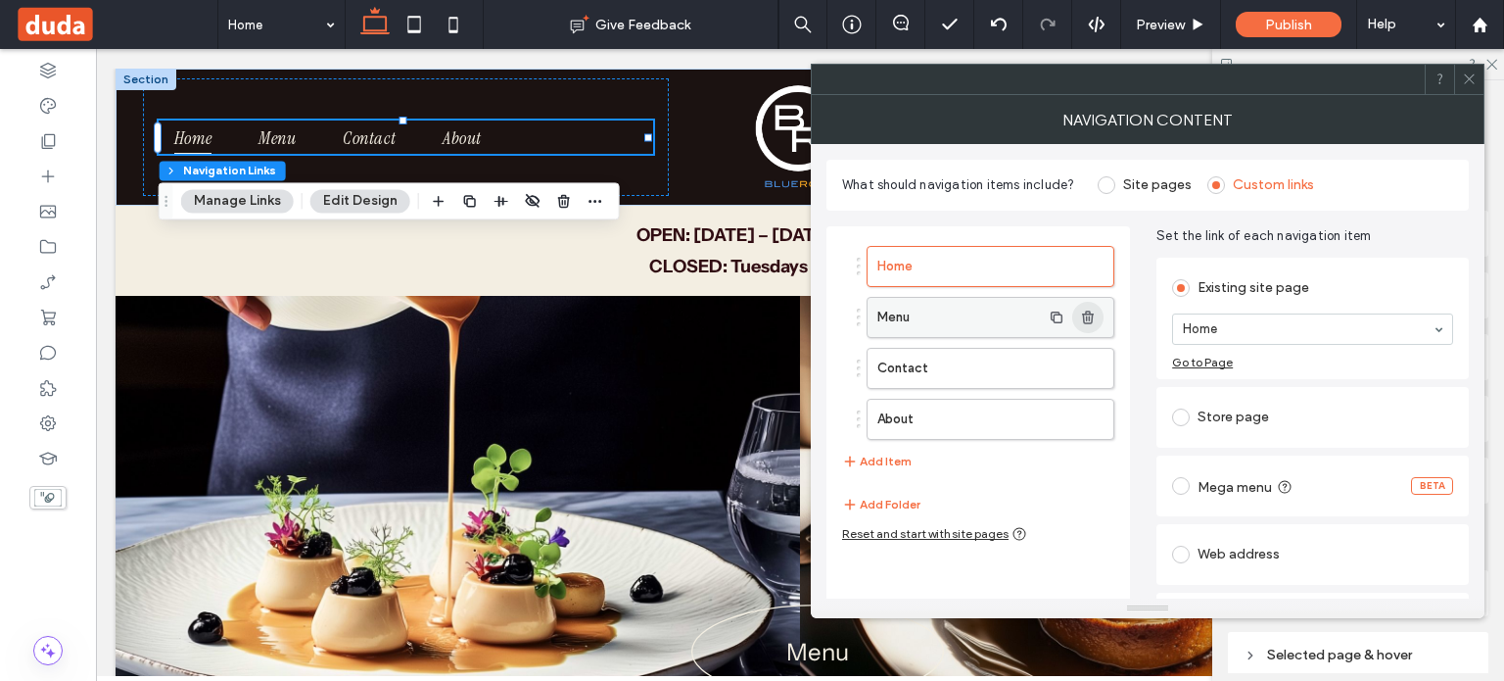
click at [1087, 322] on icon "button" at bounding box center [1088, 317] width 16 height 16
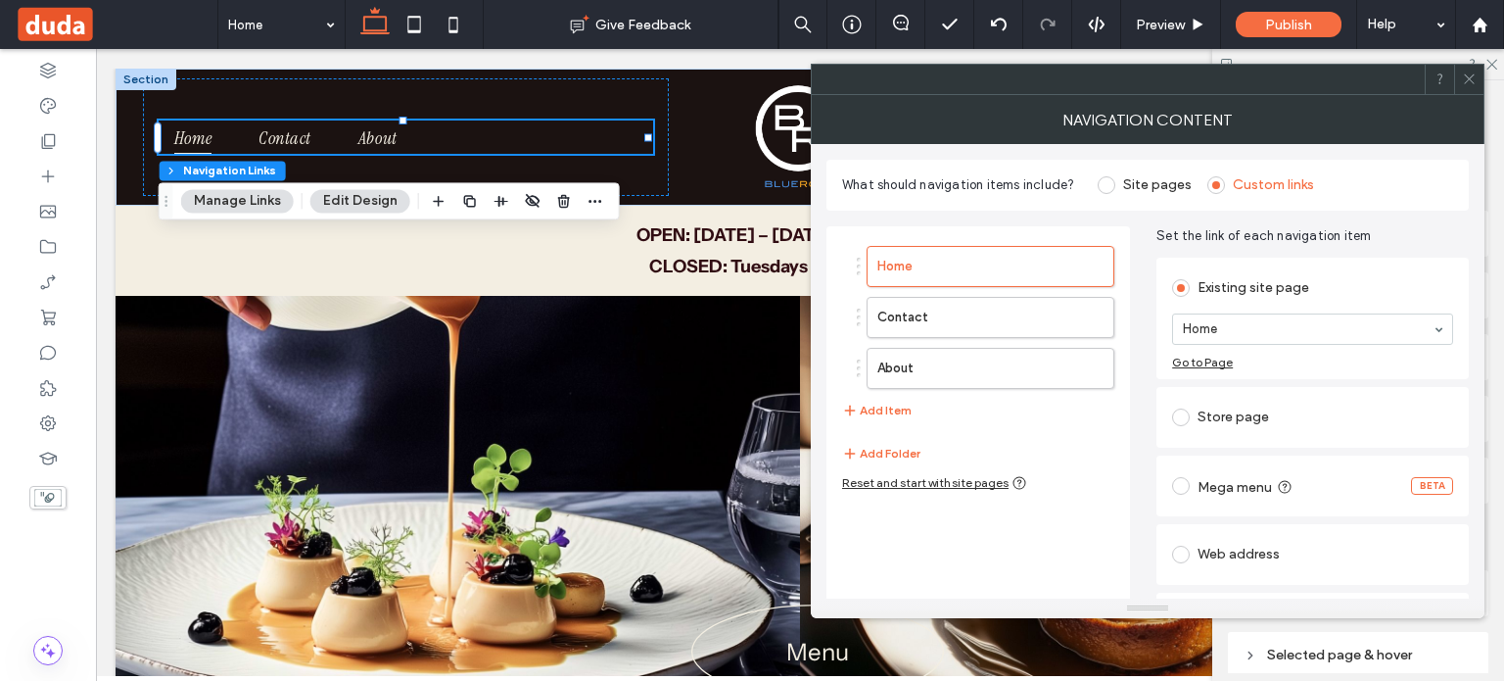
type input "*"
